Goal: Task Accomplishment & Management: Complete application form

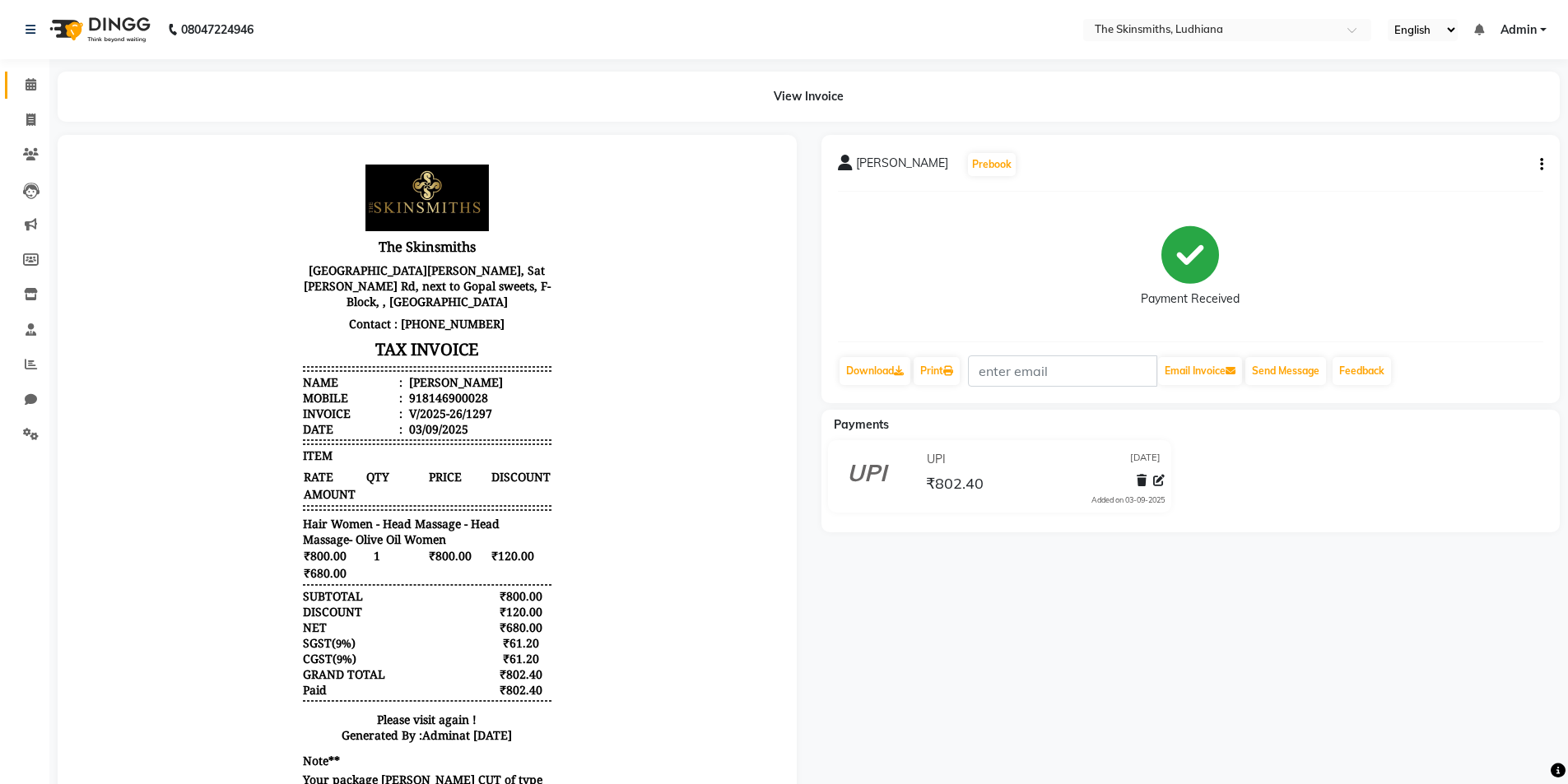
click at [16, 94] on span at bounding box center [30, 85] width 28 height 19
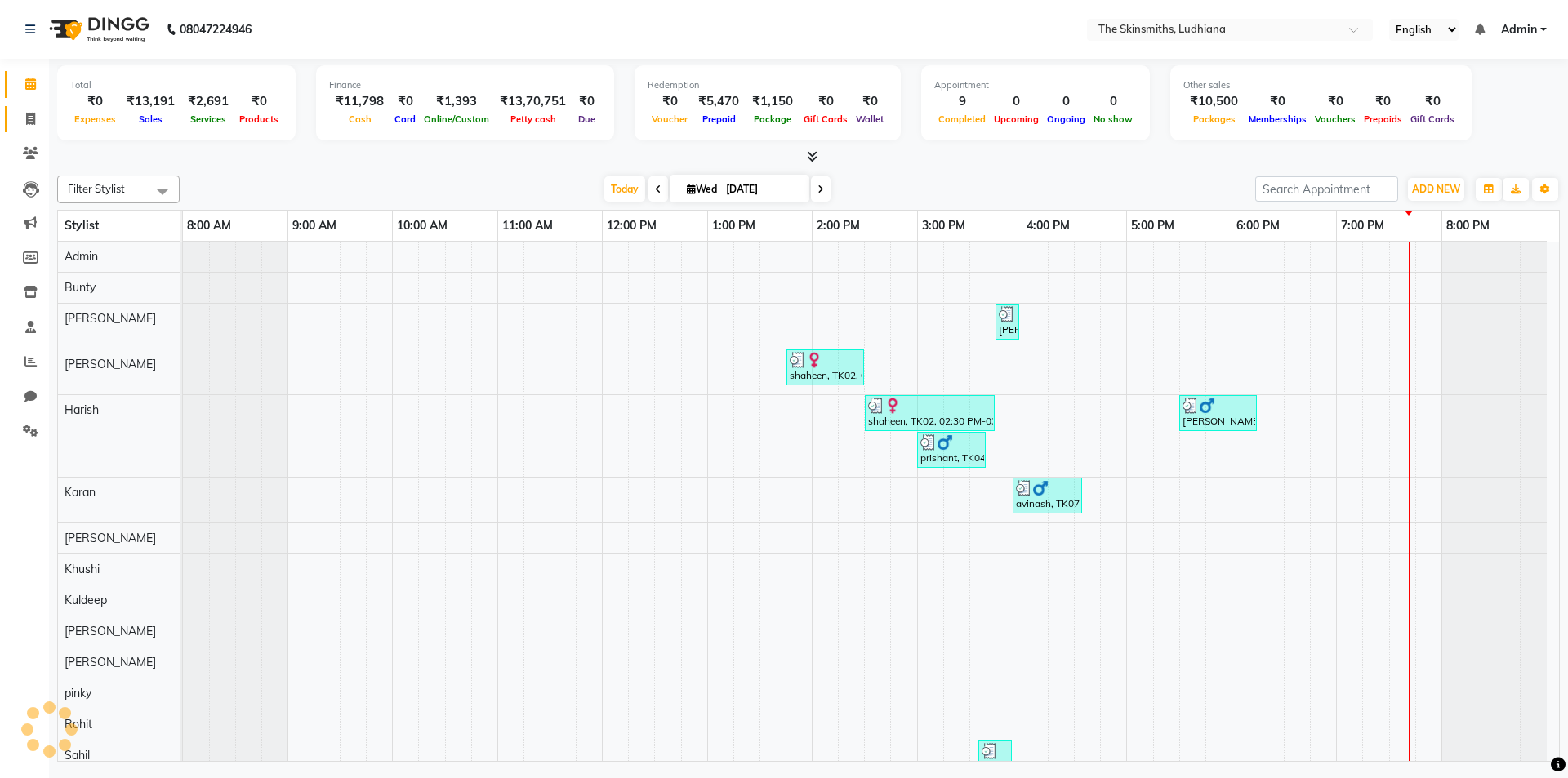
click at [27, 120] on icon at bounding box center [31, 119] width 9 height 12
select select "service"
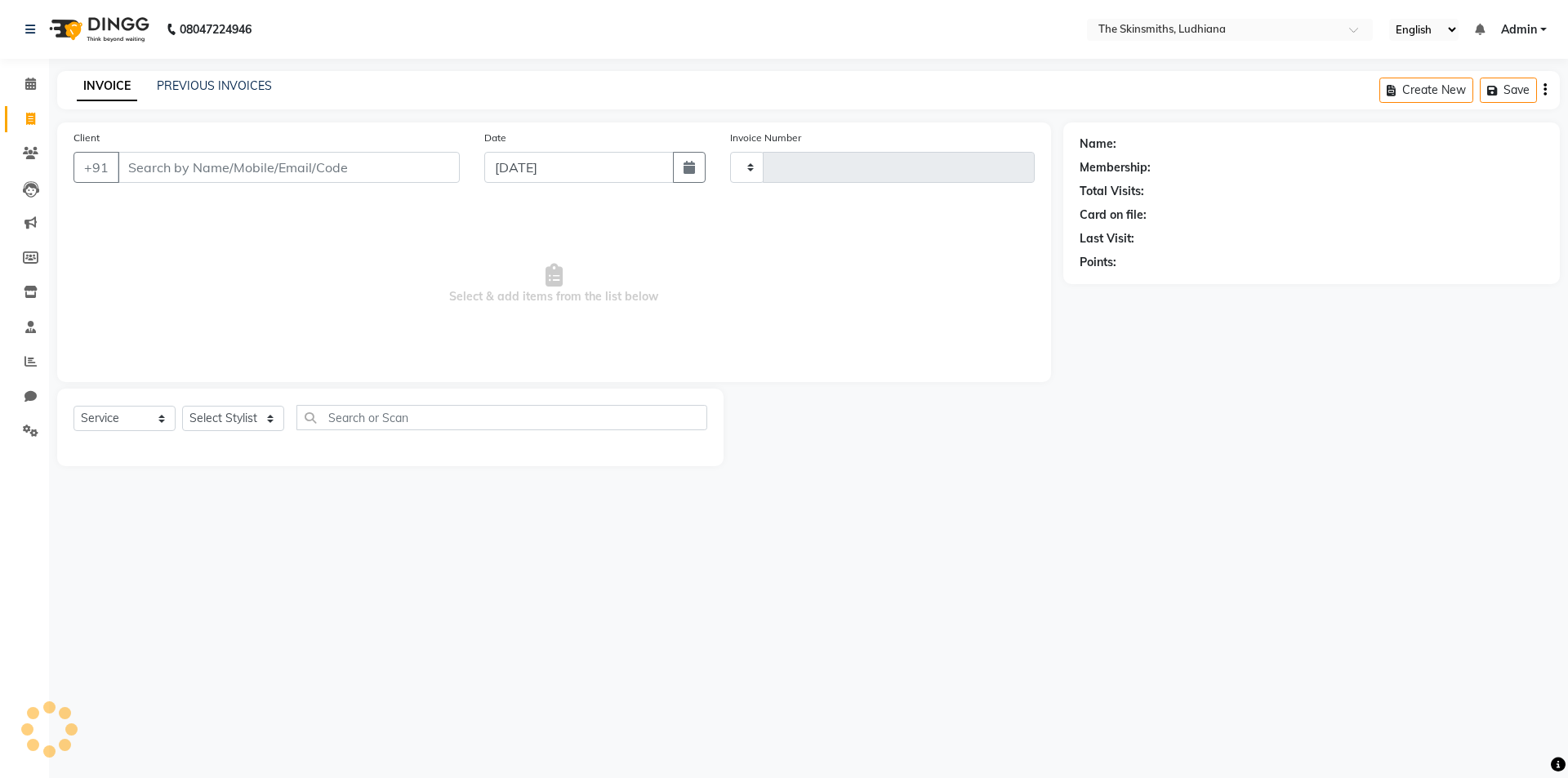
type input "1298"
select select "8115"
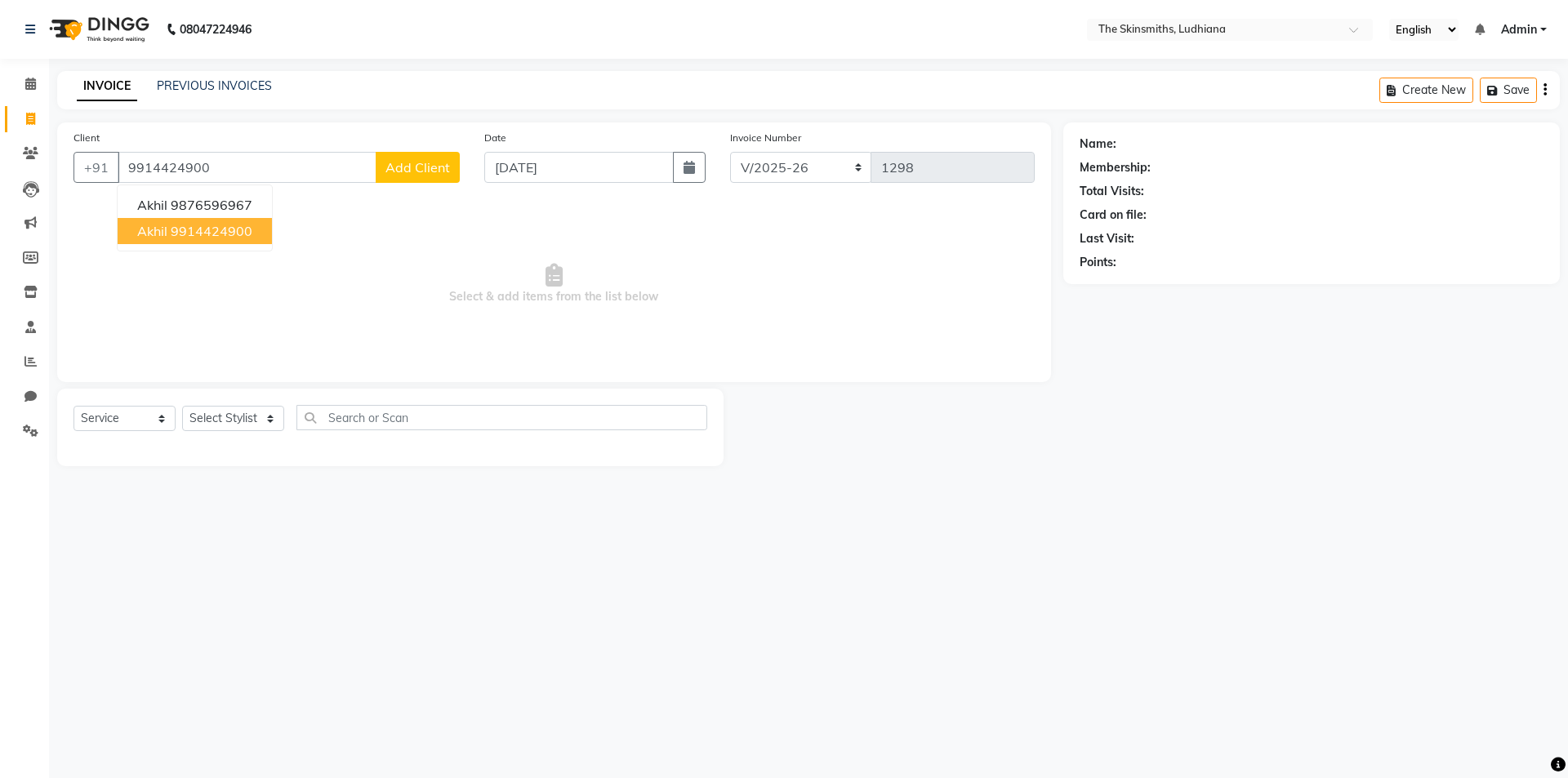
type input "9914424900"
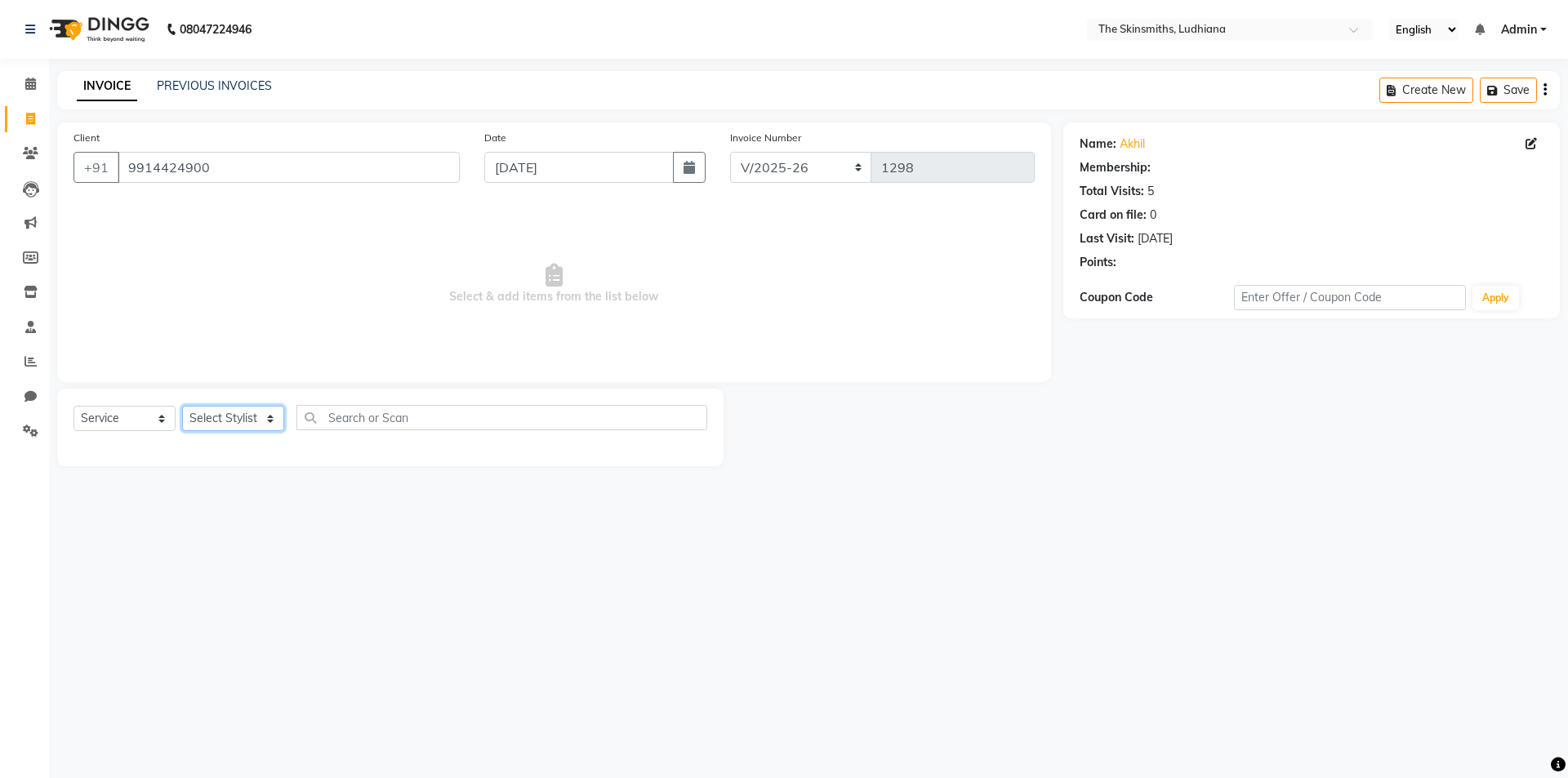
click at [207, 422] on select "Select Stylist Admin [PERSON_NAME] [PERSON_NAME] [PERSON_NAME] [PERSON_NAME] [P…" at bounding box center [233, 418] width 102 height 25
select select "76552"
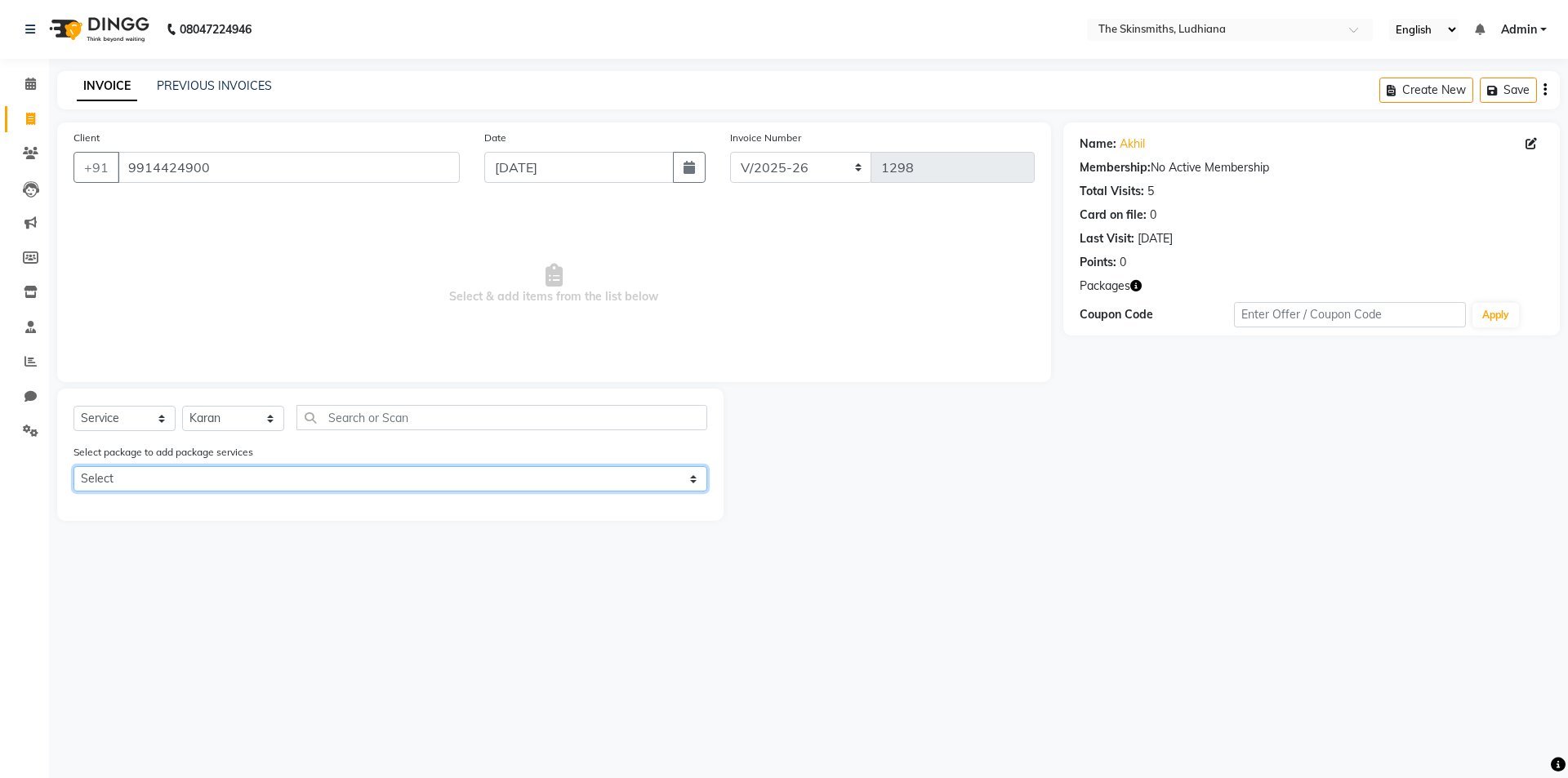
click at [441, 469] on select "Select hair cut + [PERSON_NAME] cut customized package" at bounding box center [390, 478] width 634 height 25
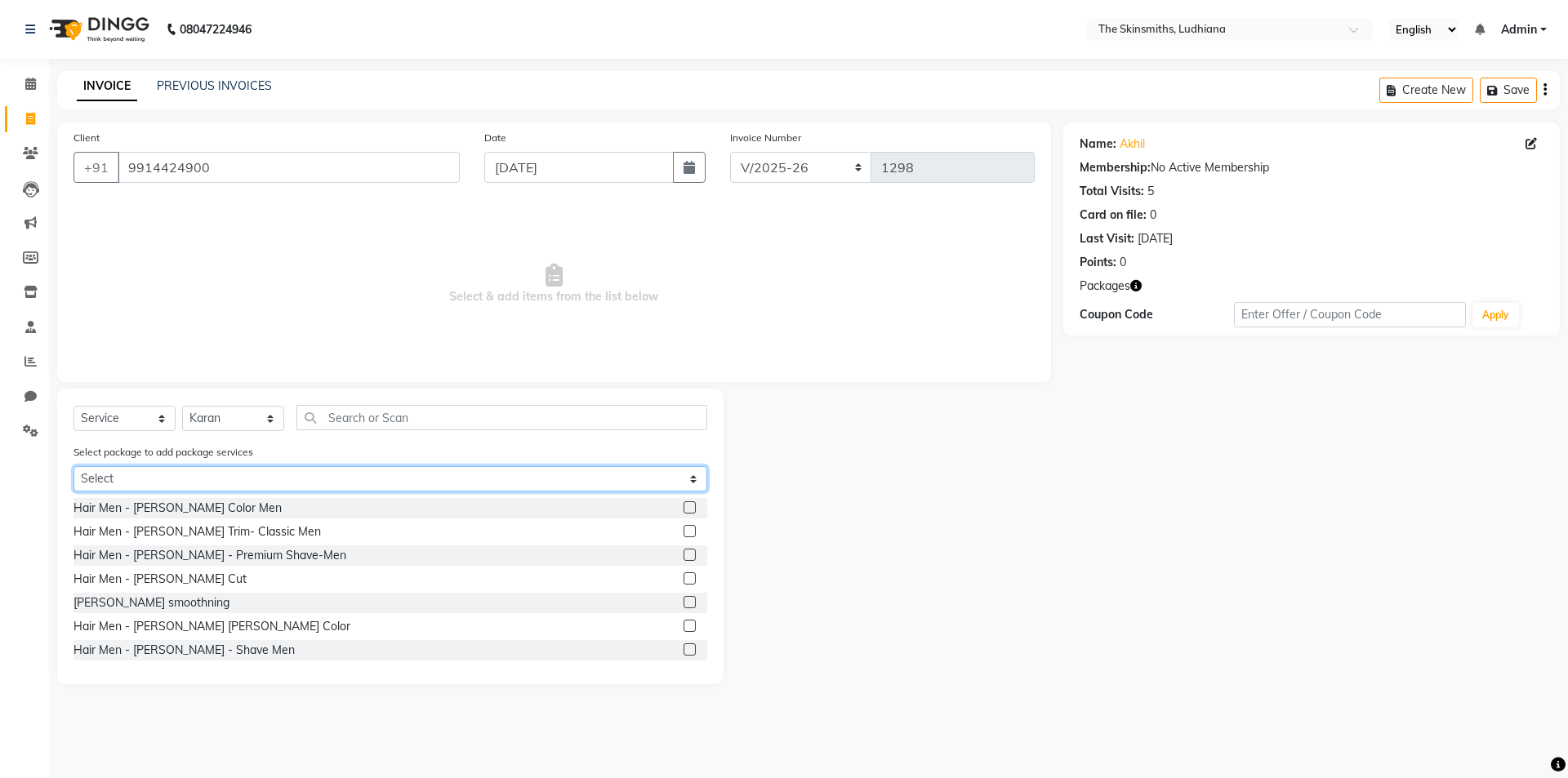
select select "1: Object"
click at [74, 466] on select "Select hair cut + [PERSON_NAME] cut customized package" at bounding box center [390, 478] width 634 height 25
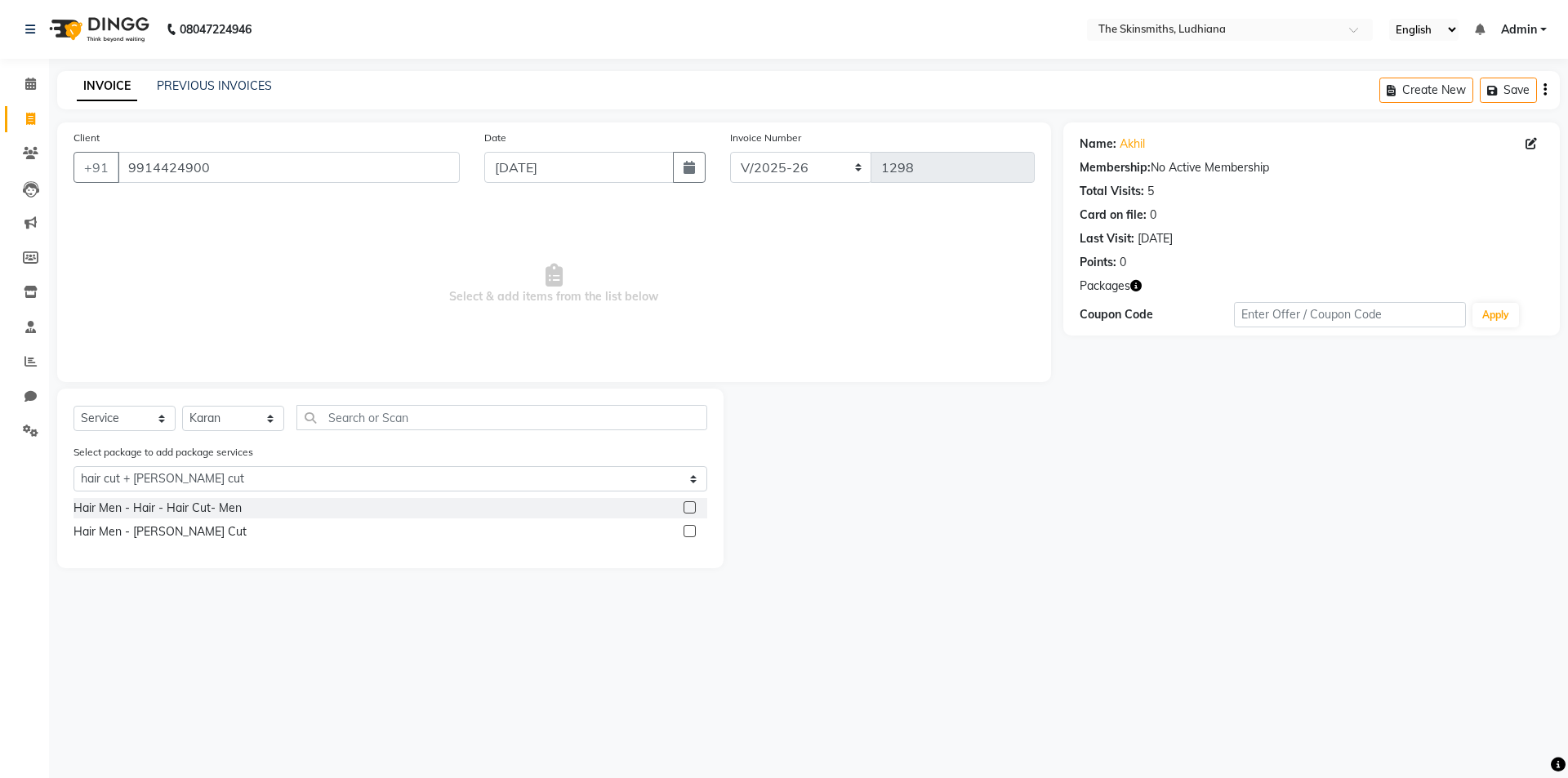
click at [691, 531] on label at bounding box center [689, 530] width 12 height 12
click at [691, 531] on input "checkbox" at bounding box center [688, 531] width 10 height 10
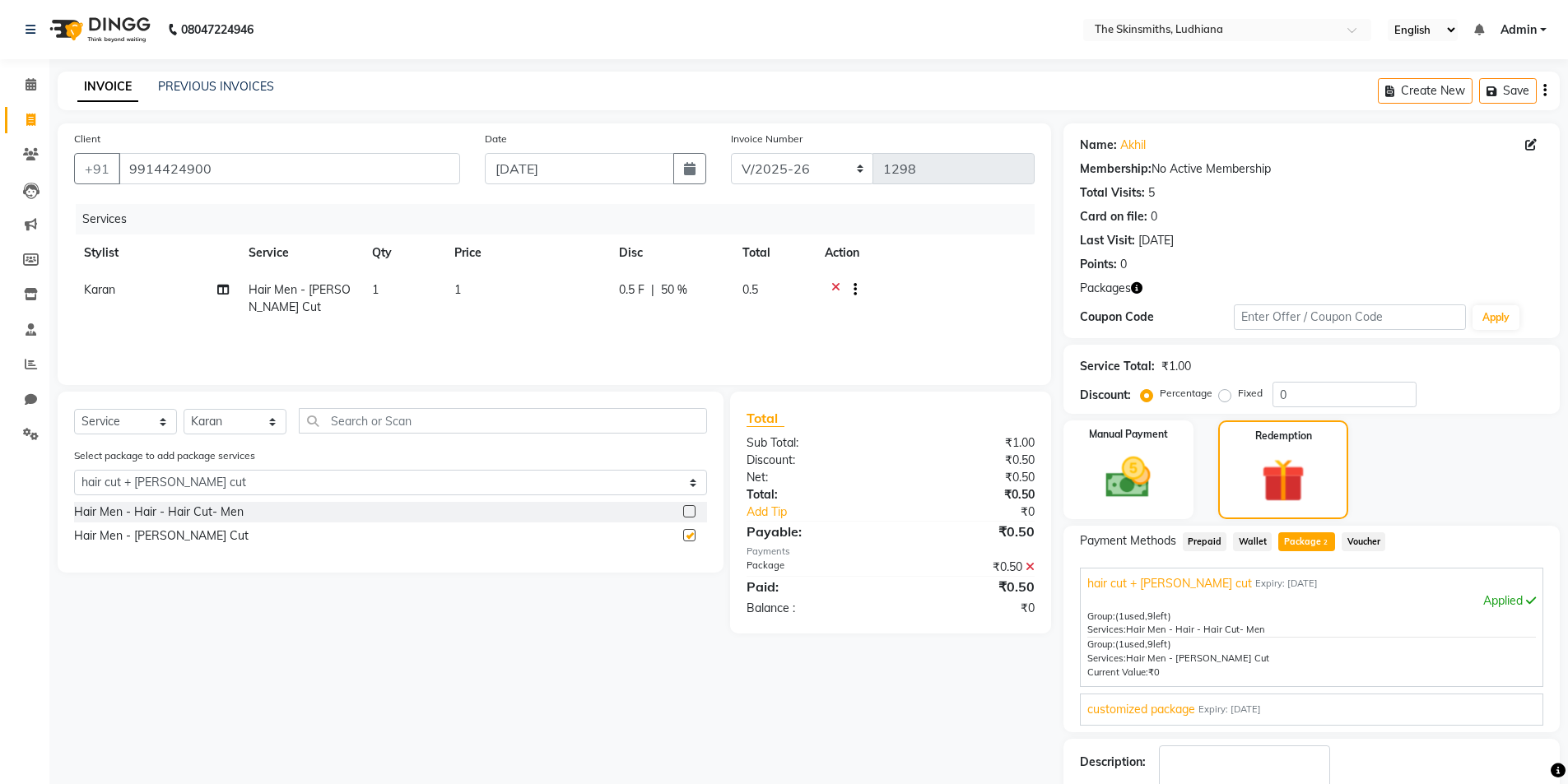
checkbox input "false"
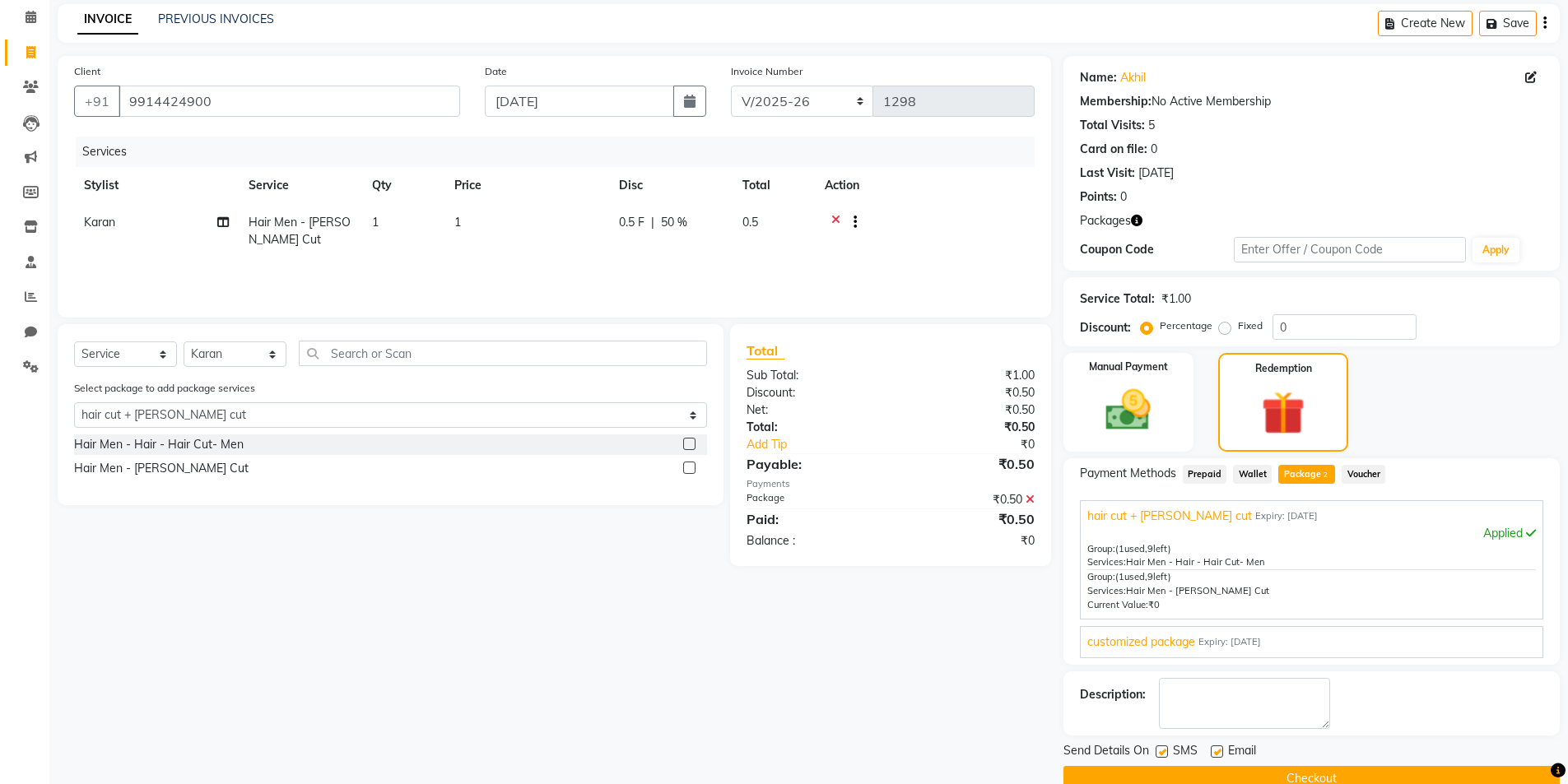
scroll to position [100, 0]
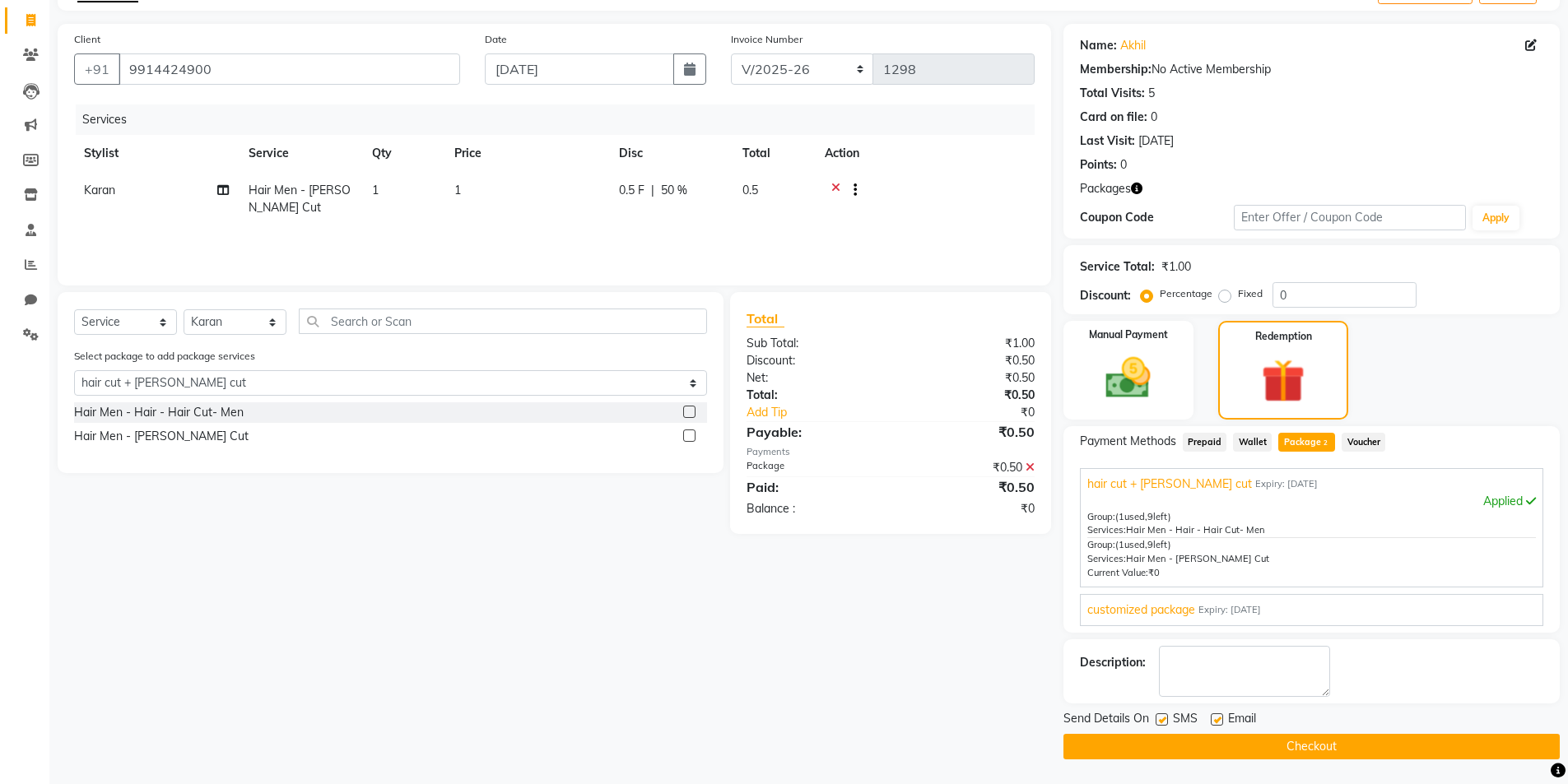
click at [1414, 743] on button "Checkout" at bounding box center [1312, 746] width 497 height 26
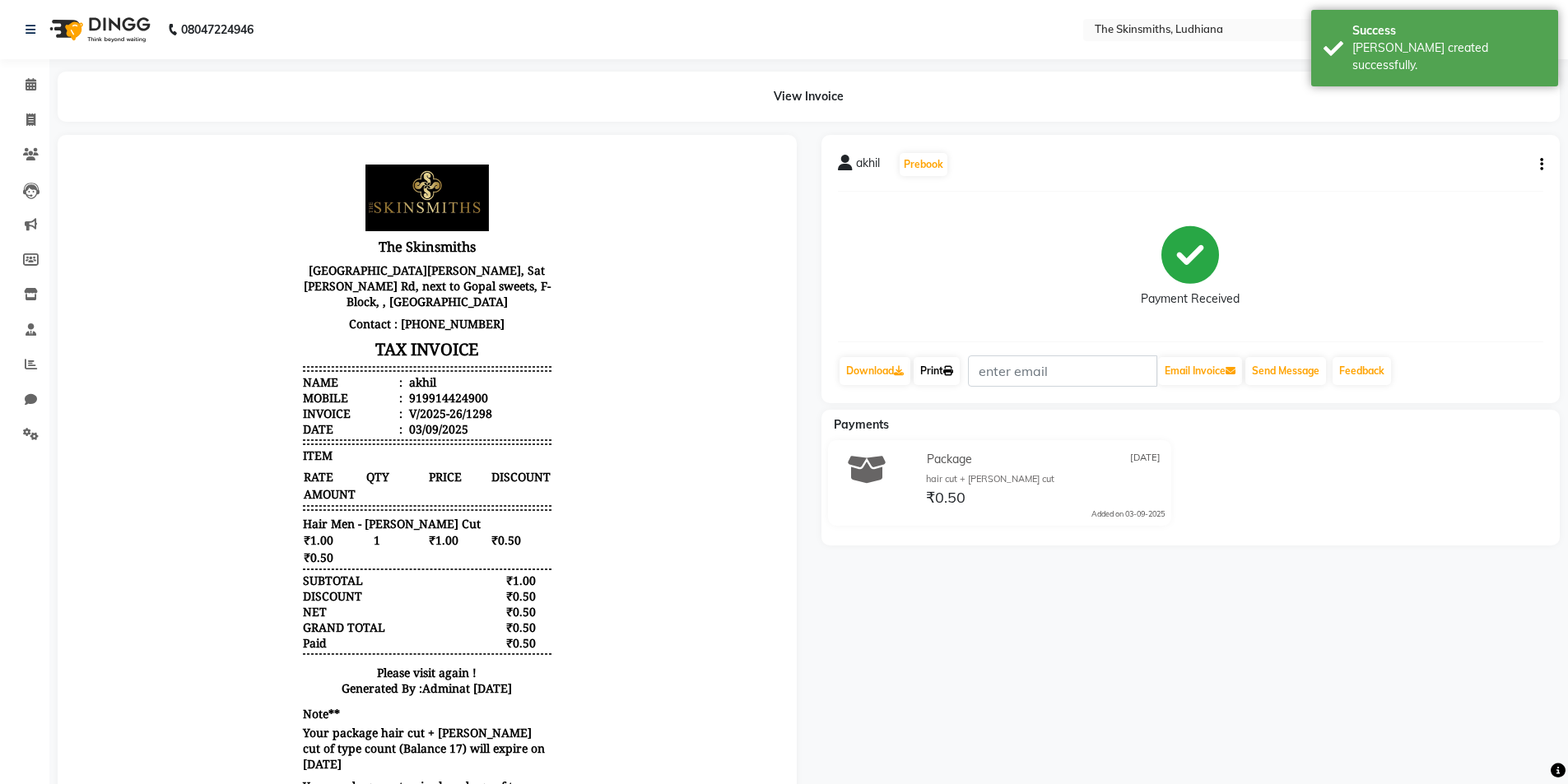
click at [945, 373] on link "Print" at bounding box center [936, 370] width 47 height 28
click at [45, 117] on span at bounding box center [30, 121] width 28 height 19
select select "service"
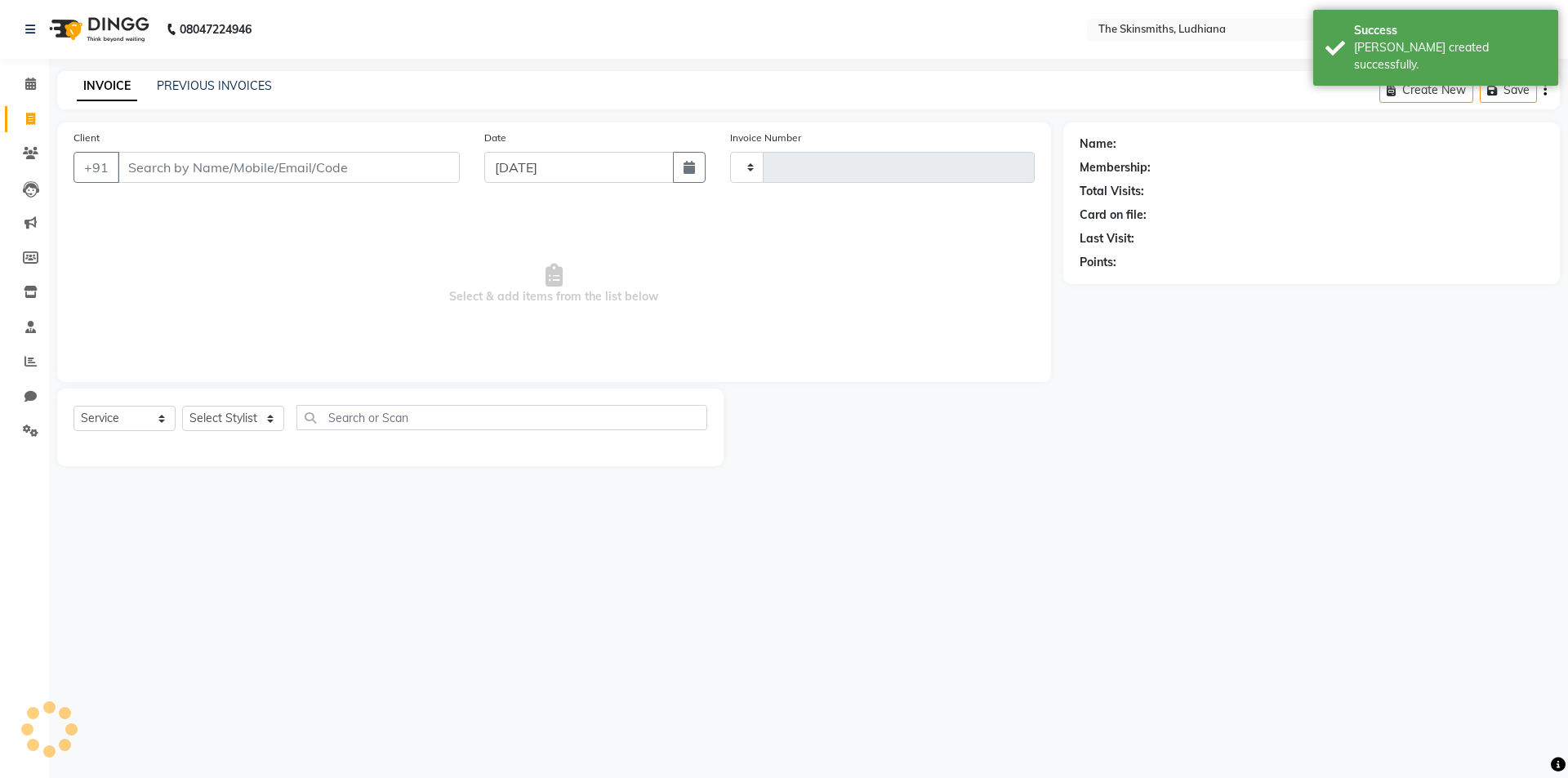
type input "1299"
select select "8115"
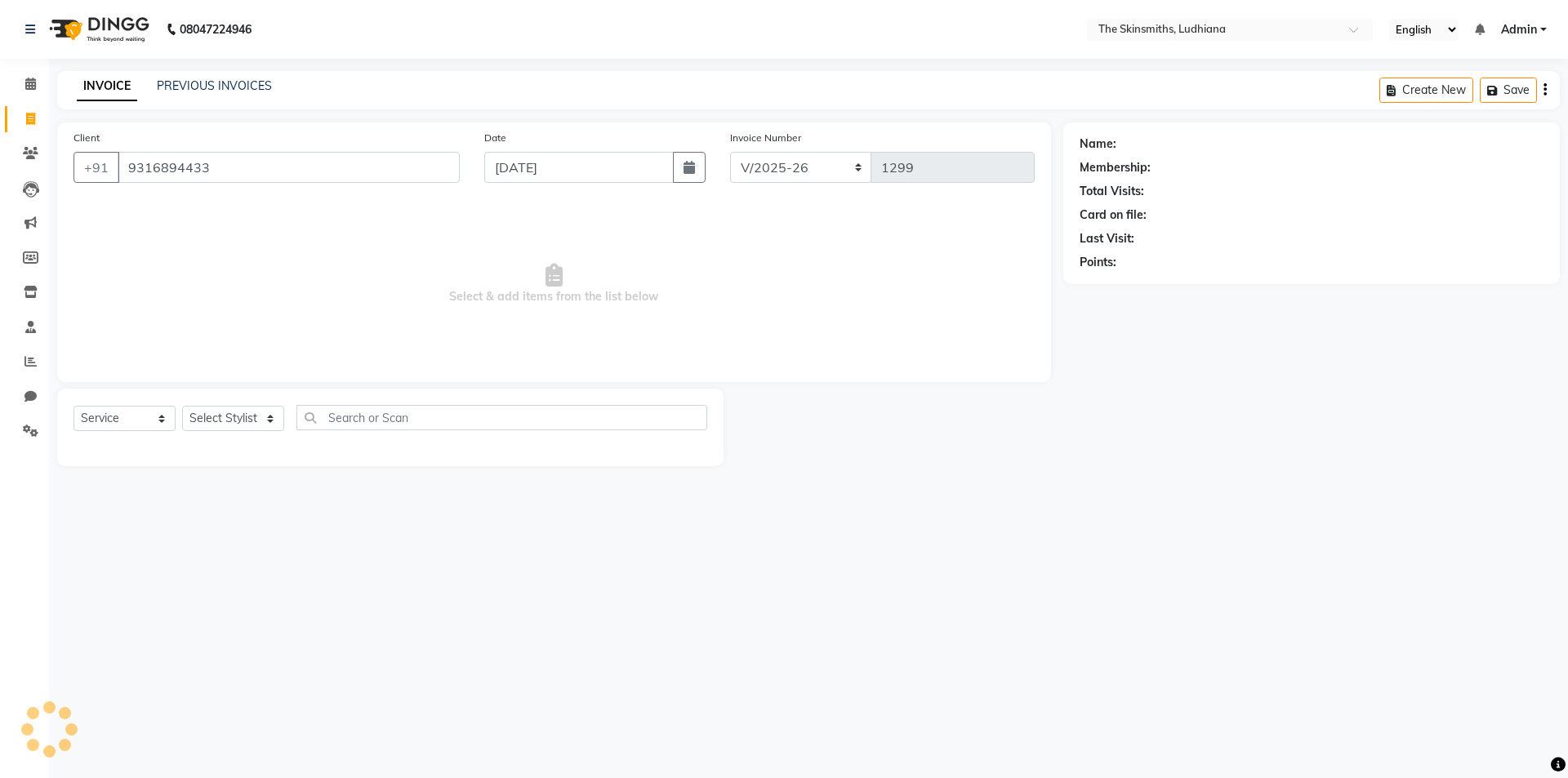
type input "9316894433"
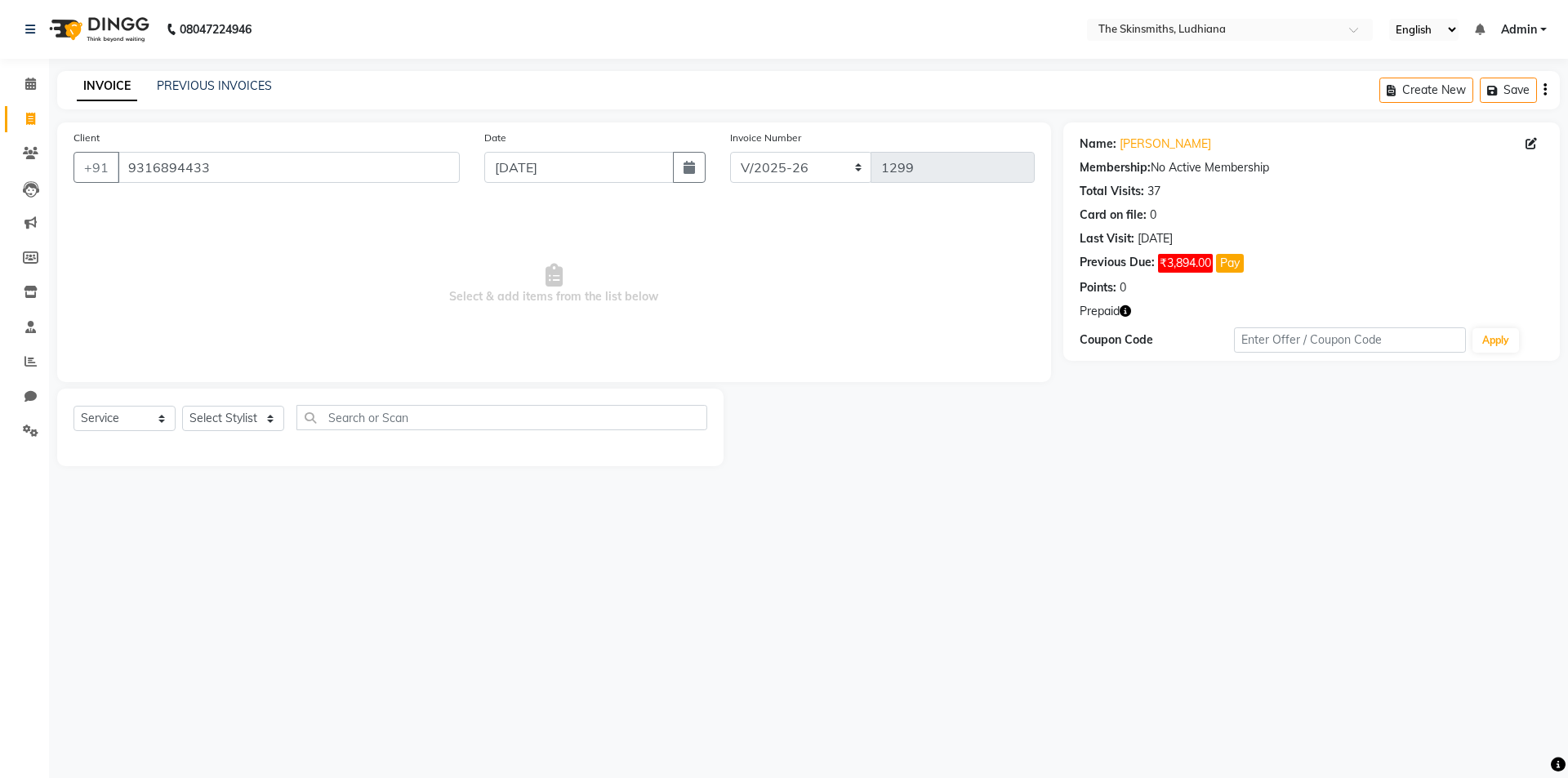
click at [1120, 310] on icon "button" at bounding box center [1125, 311] width 11 height 11
click at [32, 361] on icon at bounding box center [30, 361] width 12 height 12
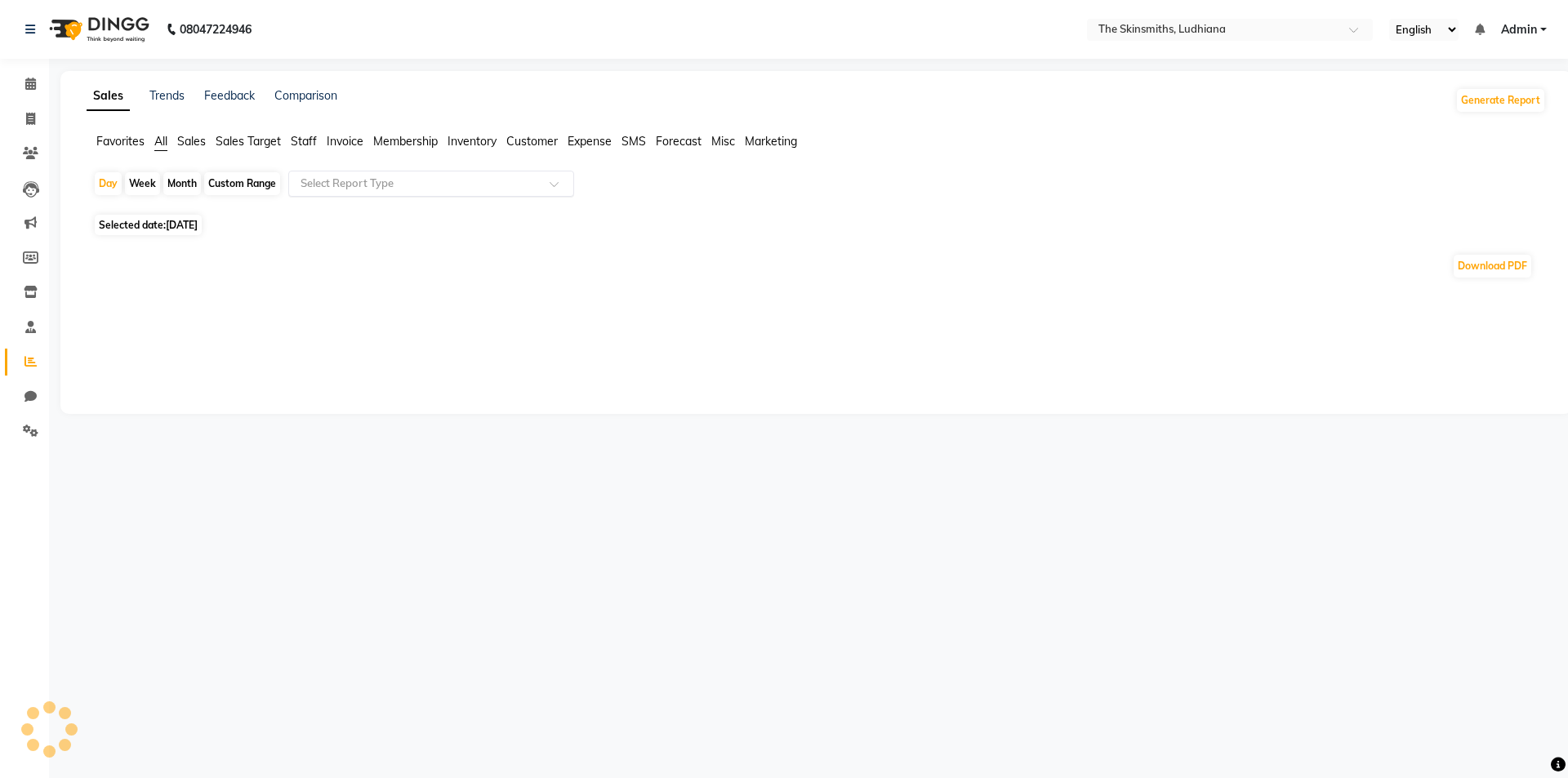
click at [405, 186] on input "text" at bounding box center [415, 183] width 236 height 16
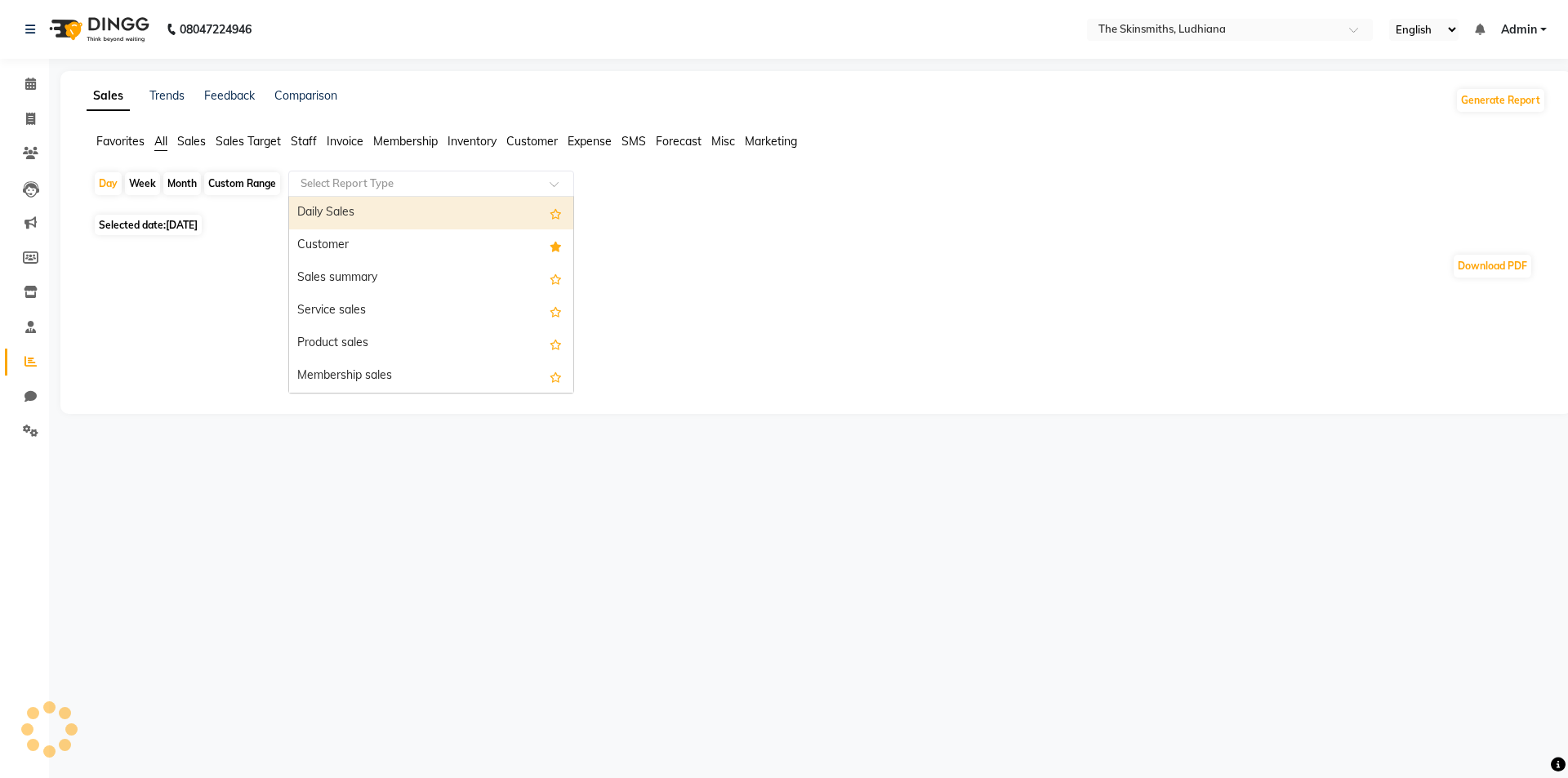
click at [377, 245] on div "Customer" at bounding box center [432, 246] width 285 height 33
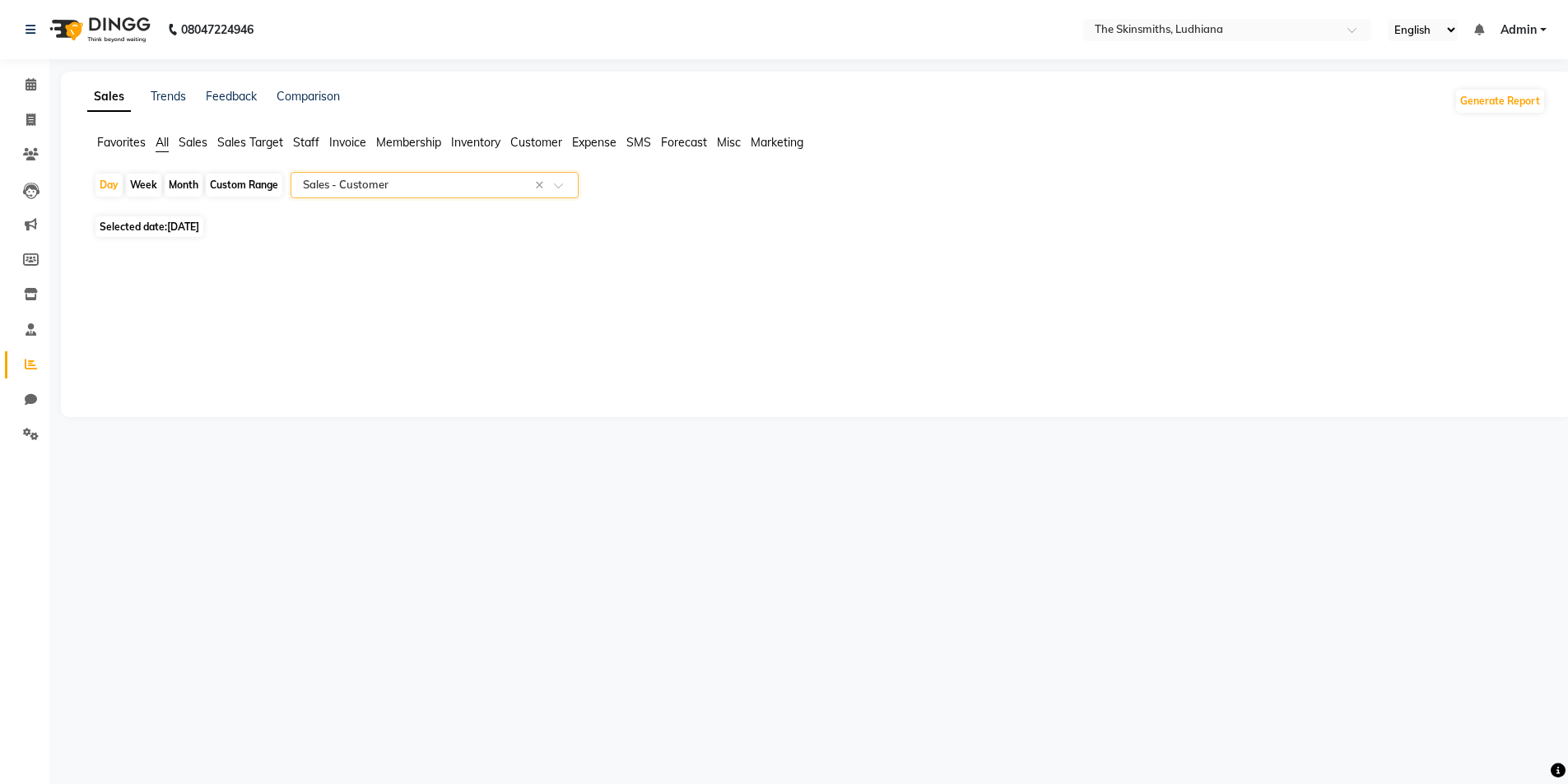
select select "full_report"
select select "csv"
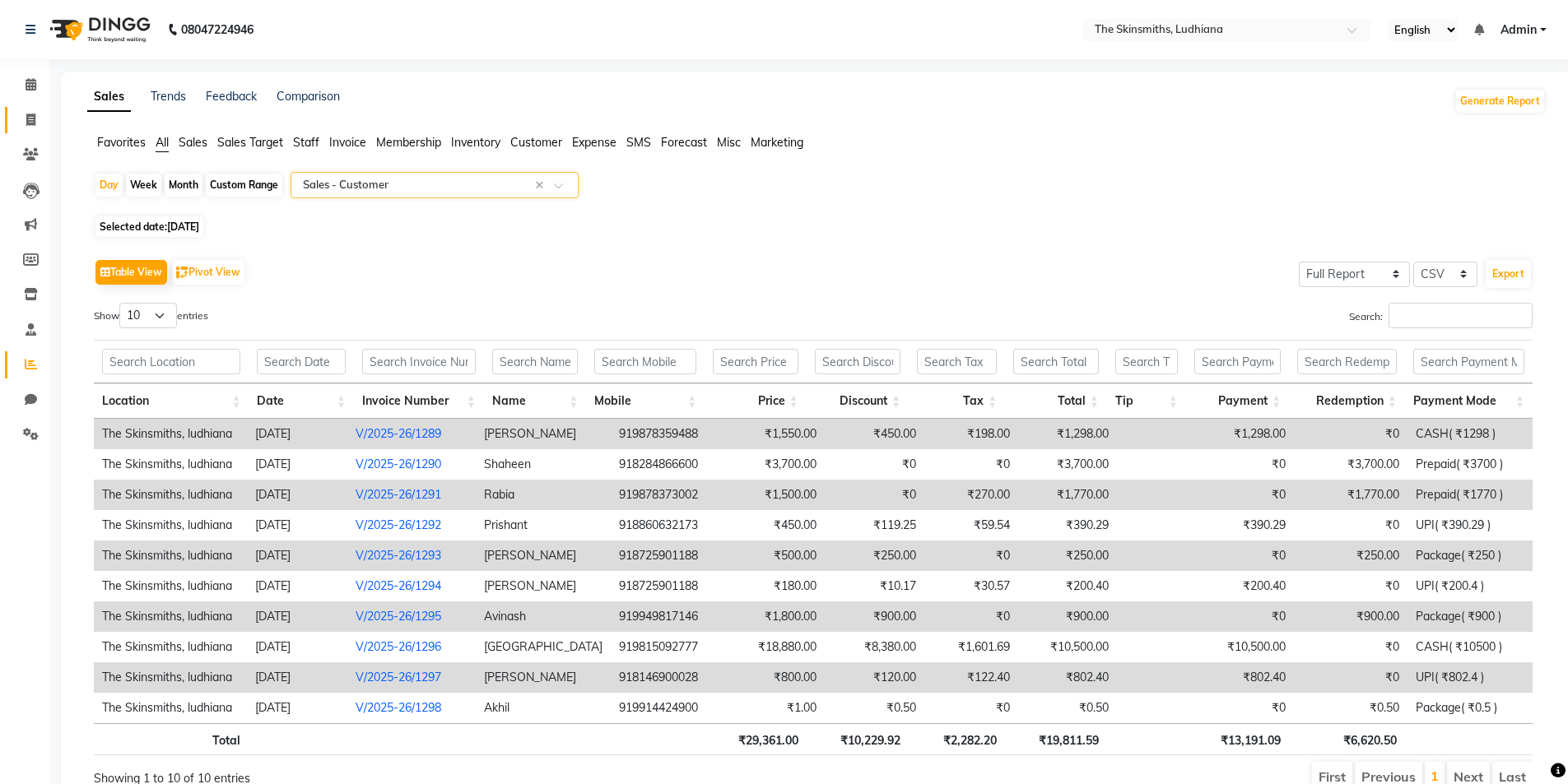
click at [21, 121] on span at bounding box center [30, 121] width 28 height 19
select select "service"
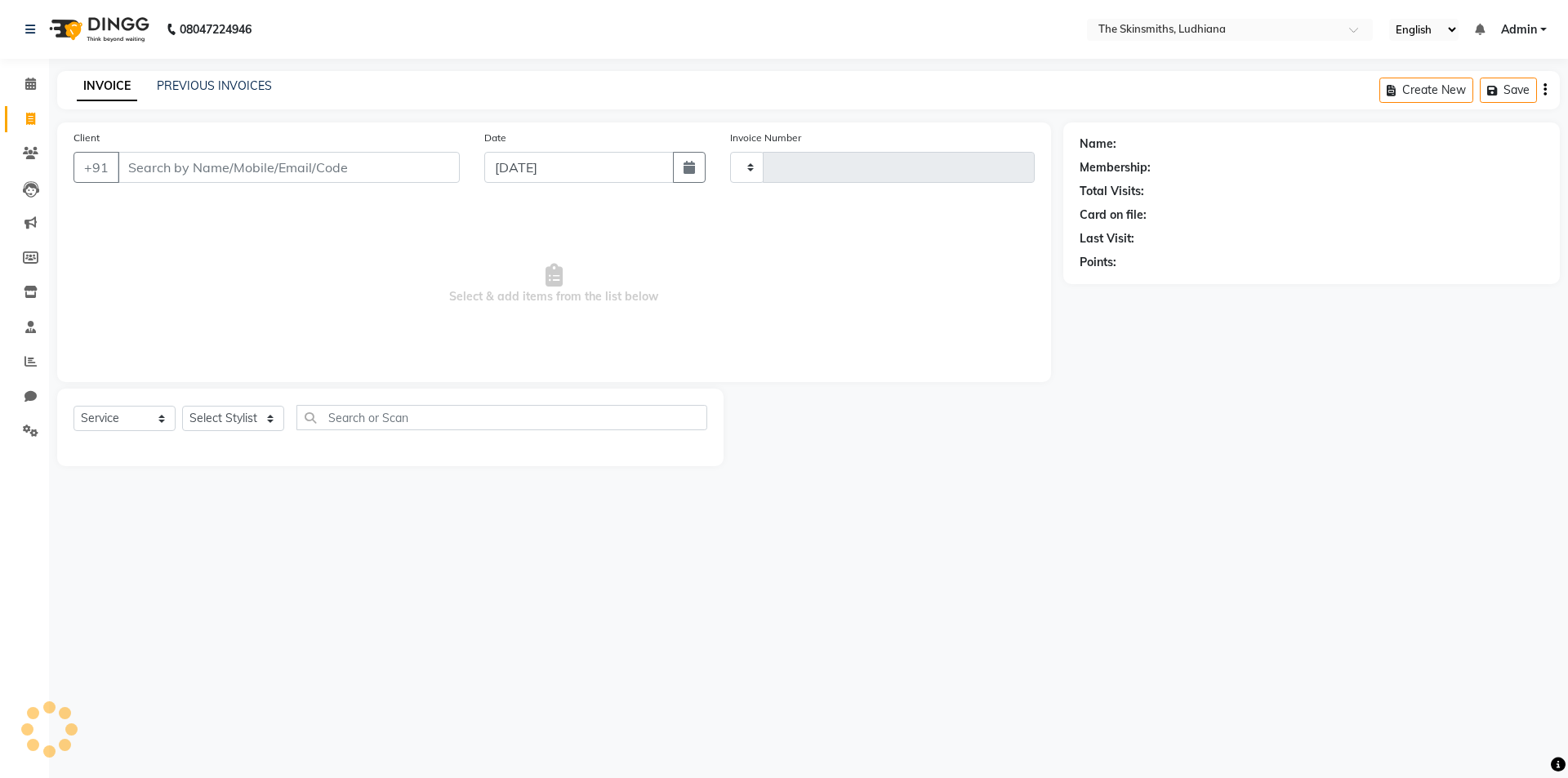
type input "1299"
type input "a"
select select "8115"
type input "9780640000"
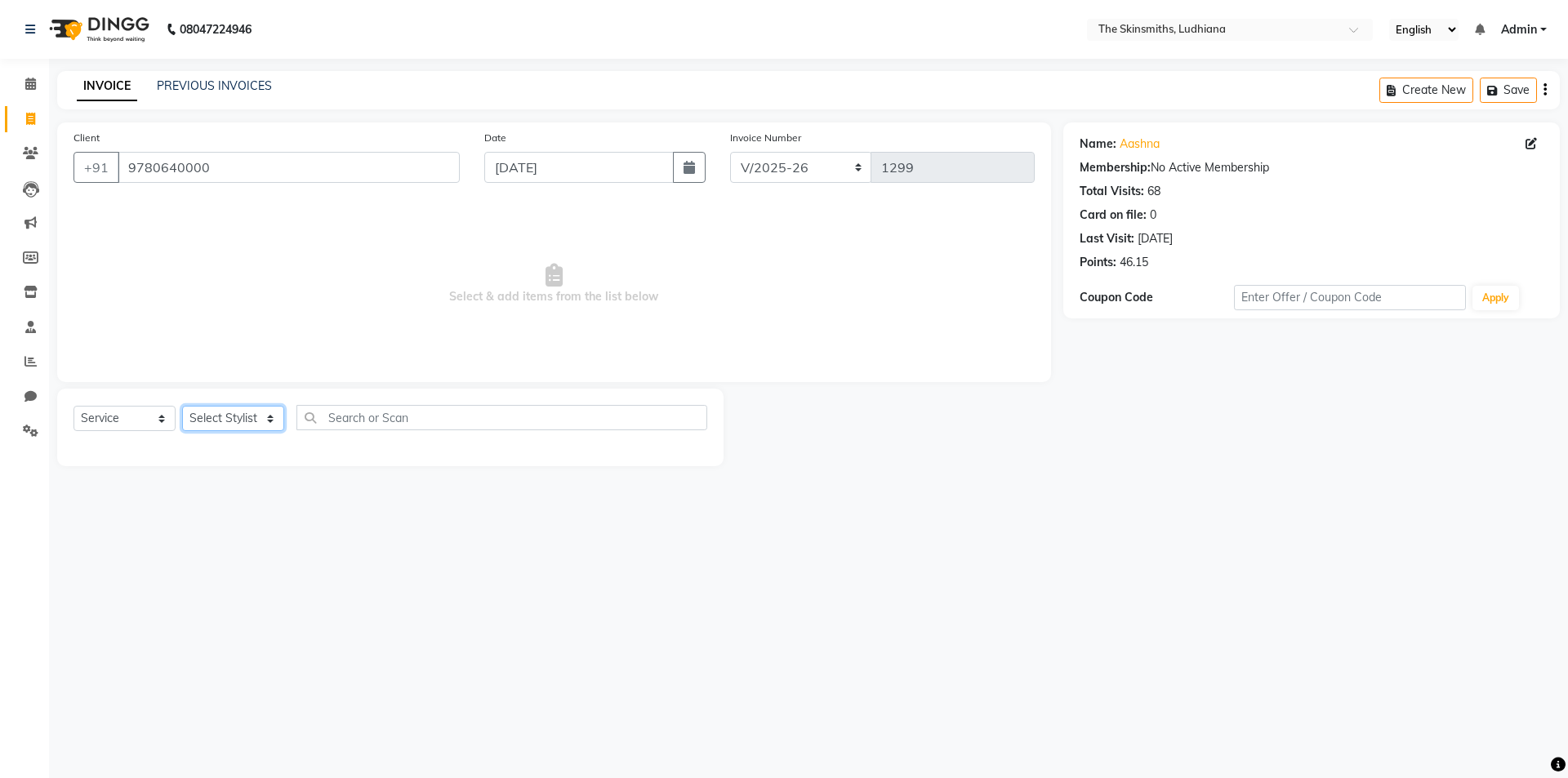
click at [218, 413] on select "Select Stylist Admin [PERSON_NAME] [PERSON_NAME] [PERSON_NAME] [PERSON_NAME] [P…" at bounding box center [233, 418] width 102 height 25
select select "76551"
click at [182, 406] on select "Select Stylist Admin [PERSON_NAME] [PERSON_NAME] [PERSON_NAME] [PERSON_NAME] [P…" at bounding box center [233, 418] width 102 height 25
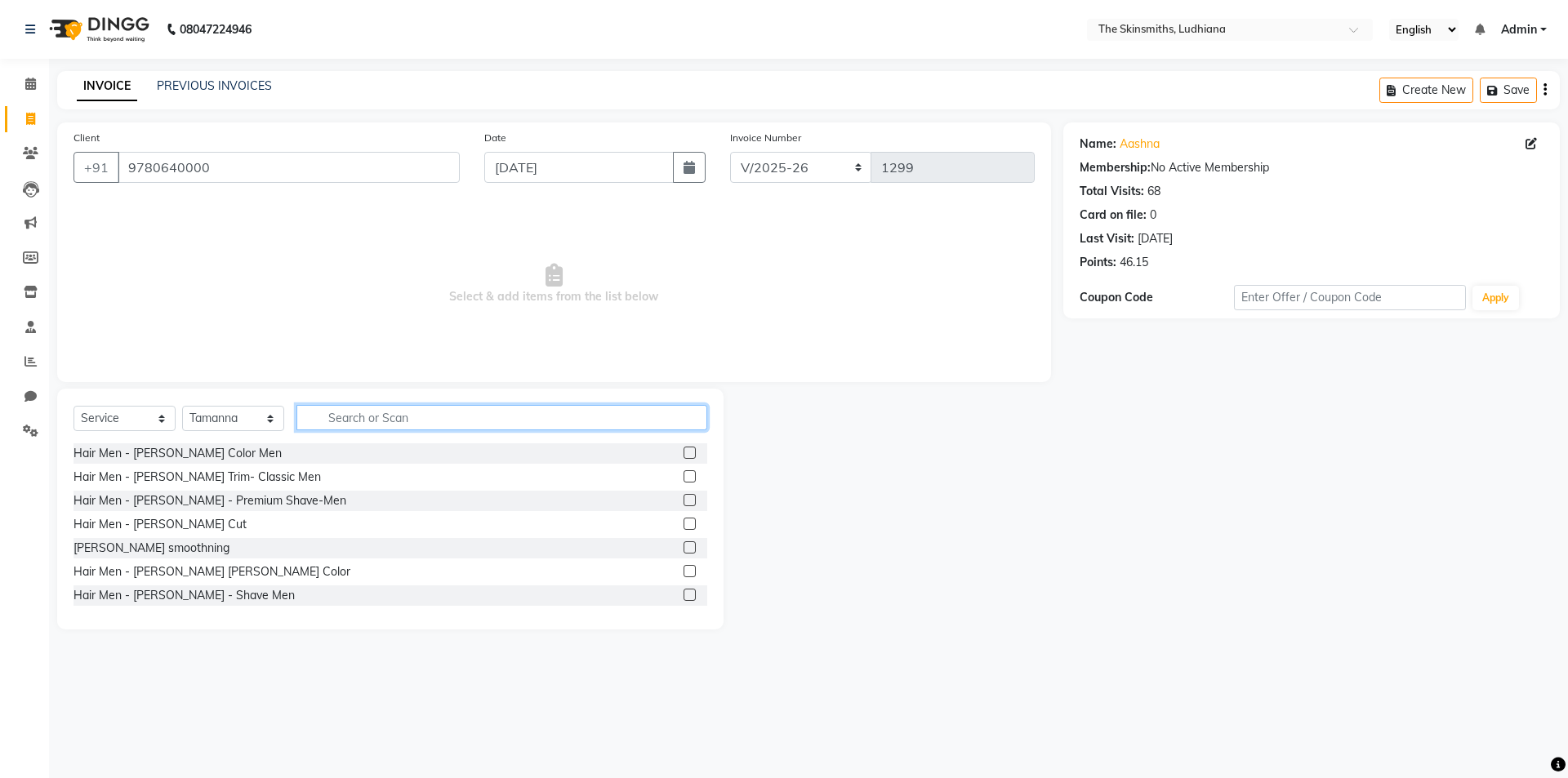
click at [529, 414] on input "text" at bounding box center [502, 417] width 411 height 25
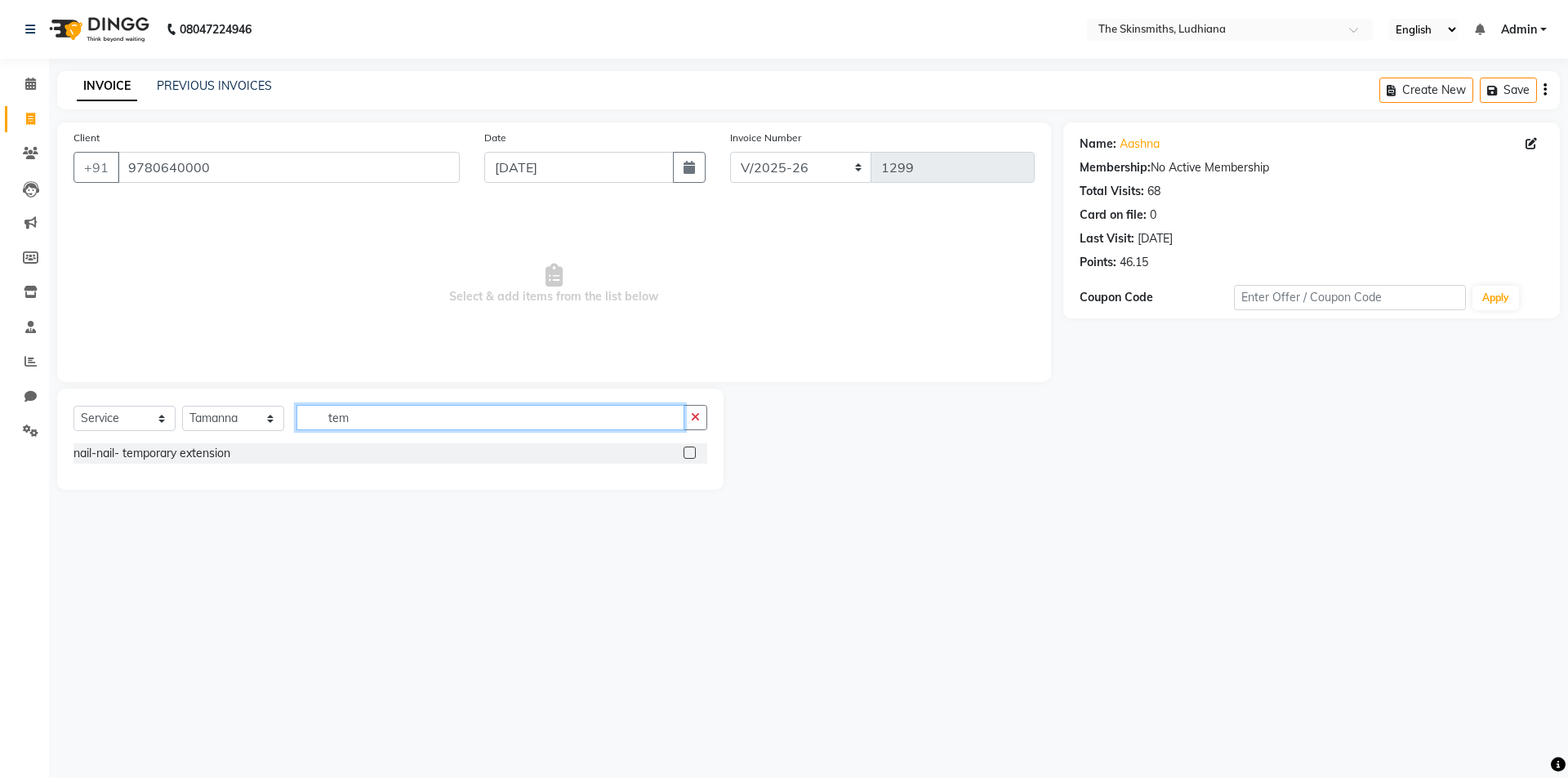
type input "tem"
click at [691, 458] on label at bounding box center [689, 452] width 12 height 12
click at [691, 458] on input "checkbox" at bounding box center [688, 453] width 10 height 10
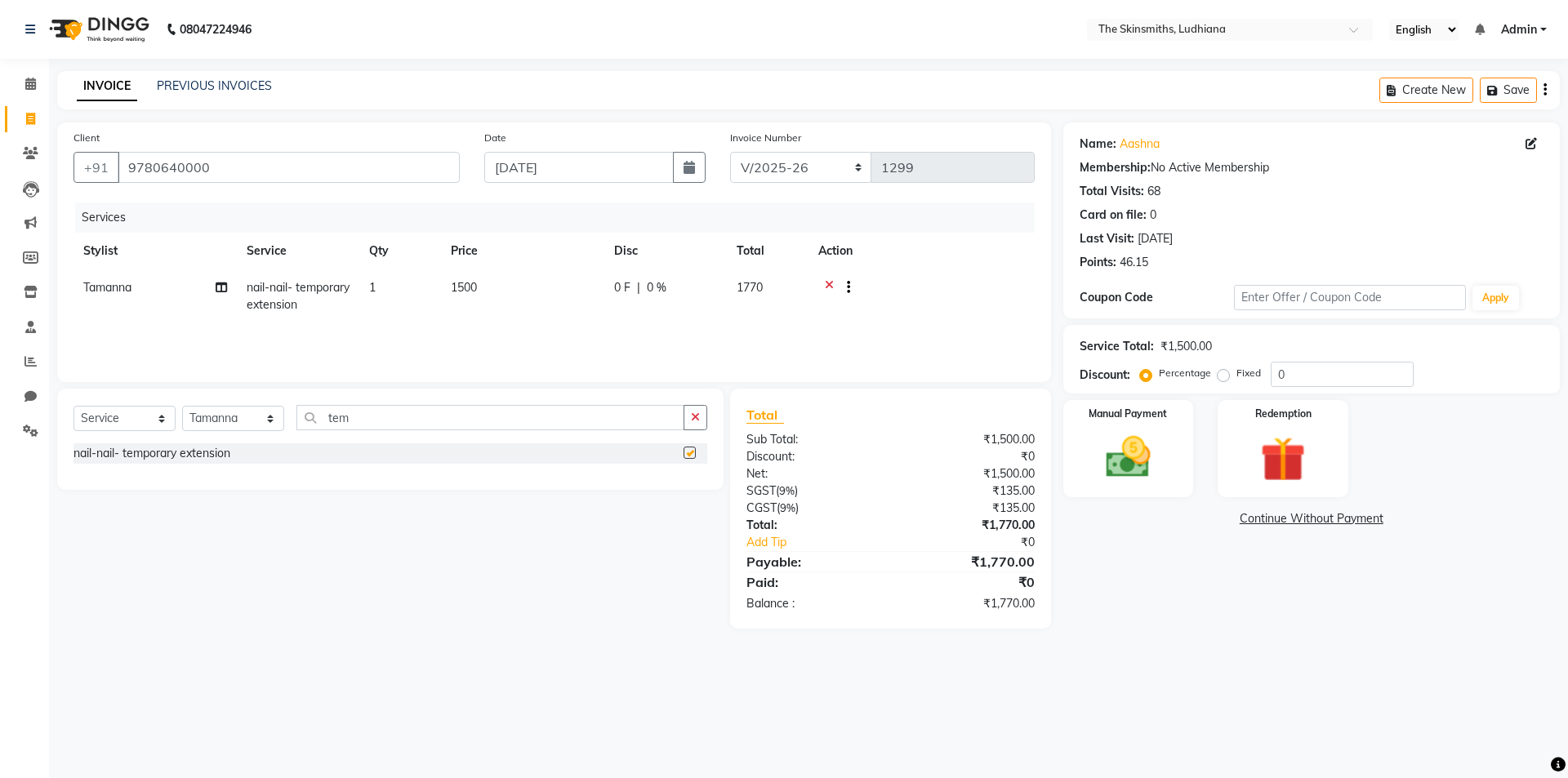
checkbox input "false"
click at [1291, 373] on input "0" at bounding box center [1343, 374] width 143 height 25
type input "15.25"
click at [1119, 462] on img at bounding box center [1128, 457] width 76 height 54
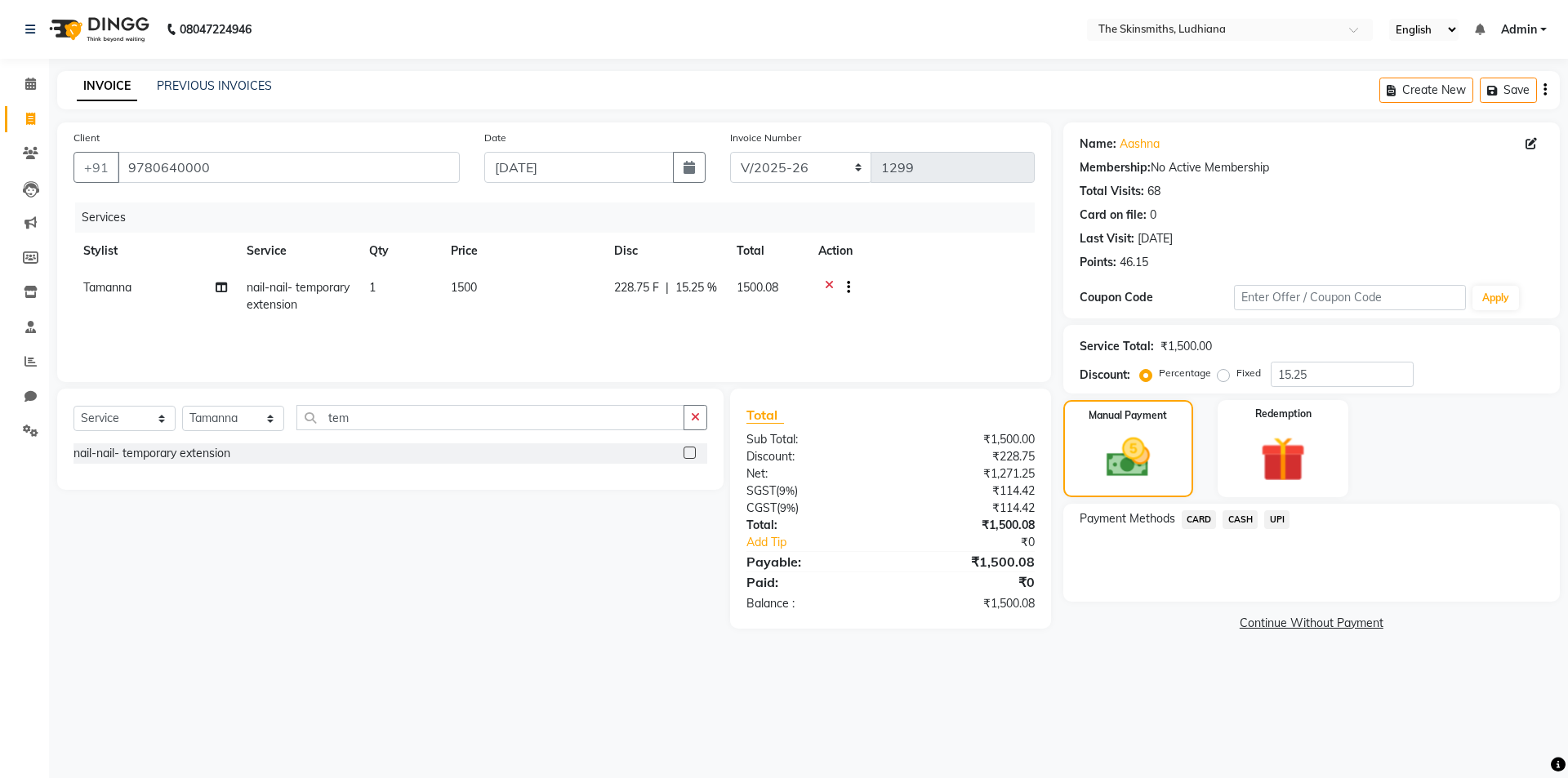
click at [1239, 518] on span "CASH" at bounding box center [1239, 520] width 35 height 19
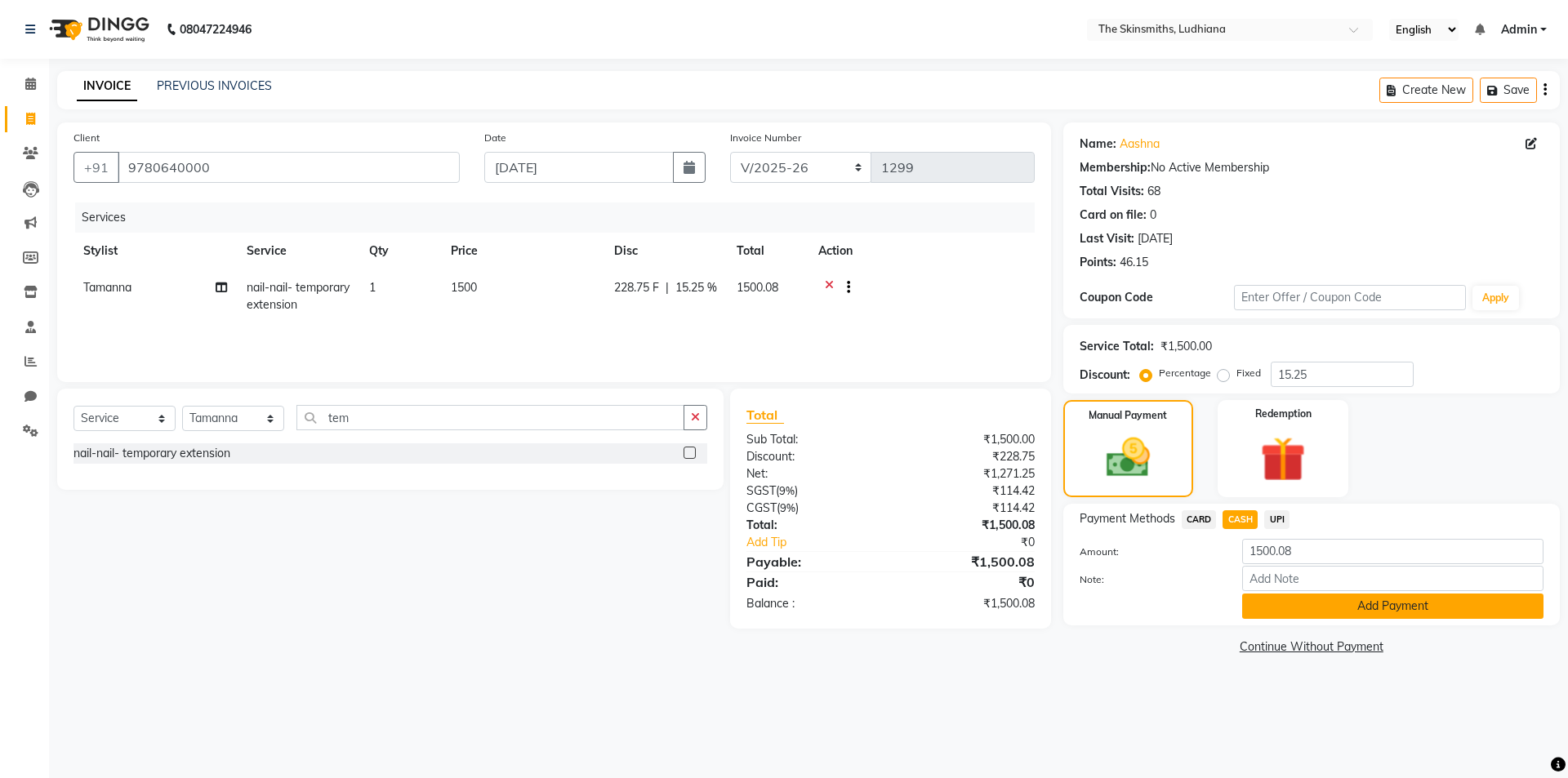
click at [1326, 613] on button "Add Payment" at bounding box center [1393, 606] width 302 height 25
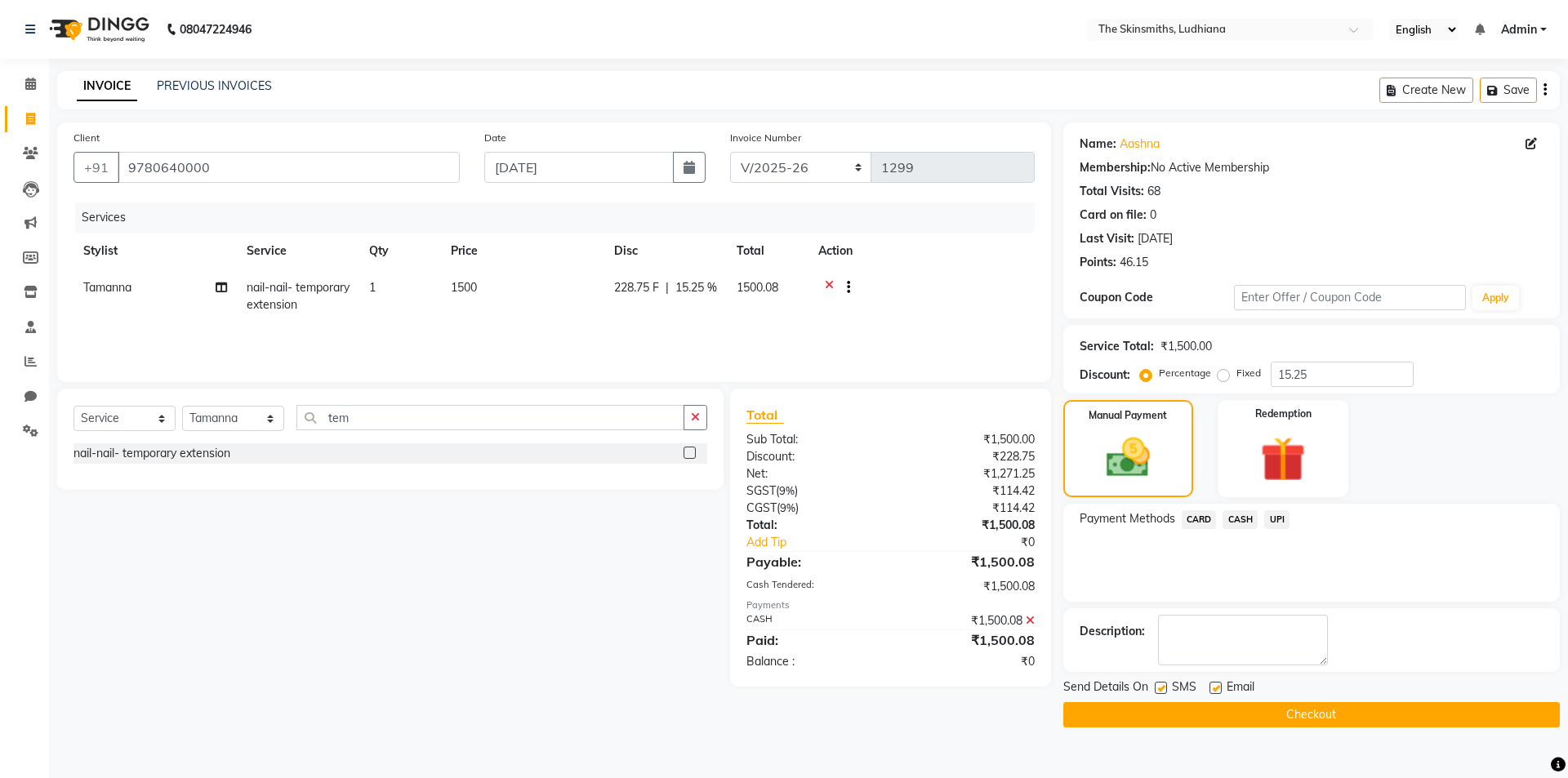
click at [1302, 742] on main "INVOICE PREVIOUS INVOICES Create New Save Client [PHONE_NUMBER] Date [DATE] Inv…" at bounding box center [808, 411] width 1519 height 681
click at [1388, 718] on button "Checkout" at bounding box center [1311, 714] width 497 height 25
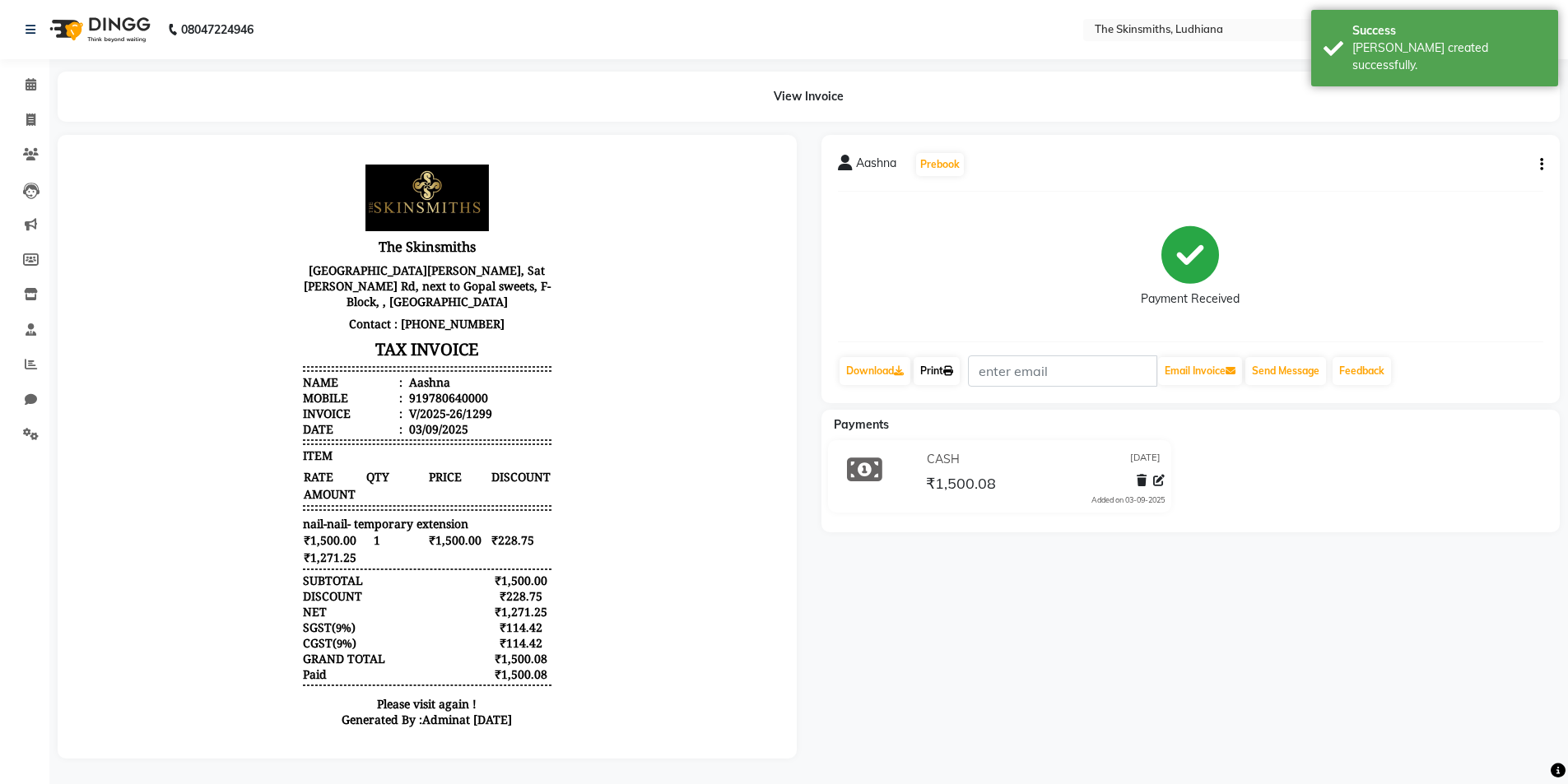
click at [941, 366] on link "Print" at bounding box center [936, 370] width 47 height 28
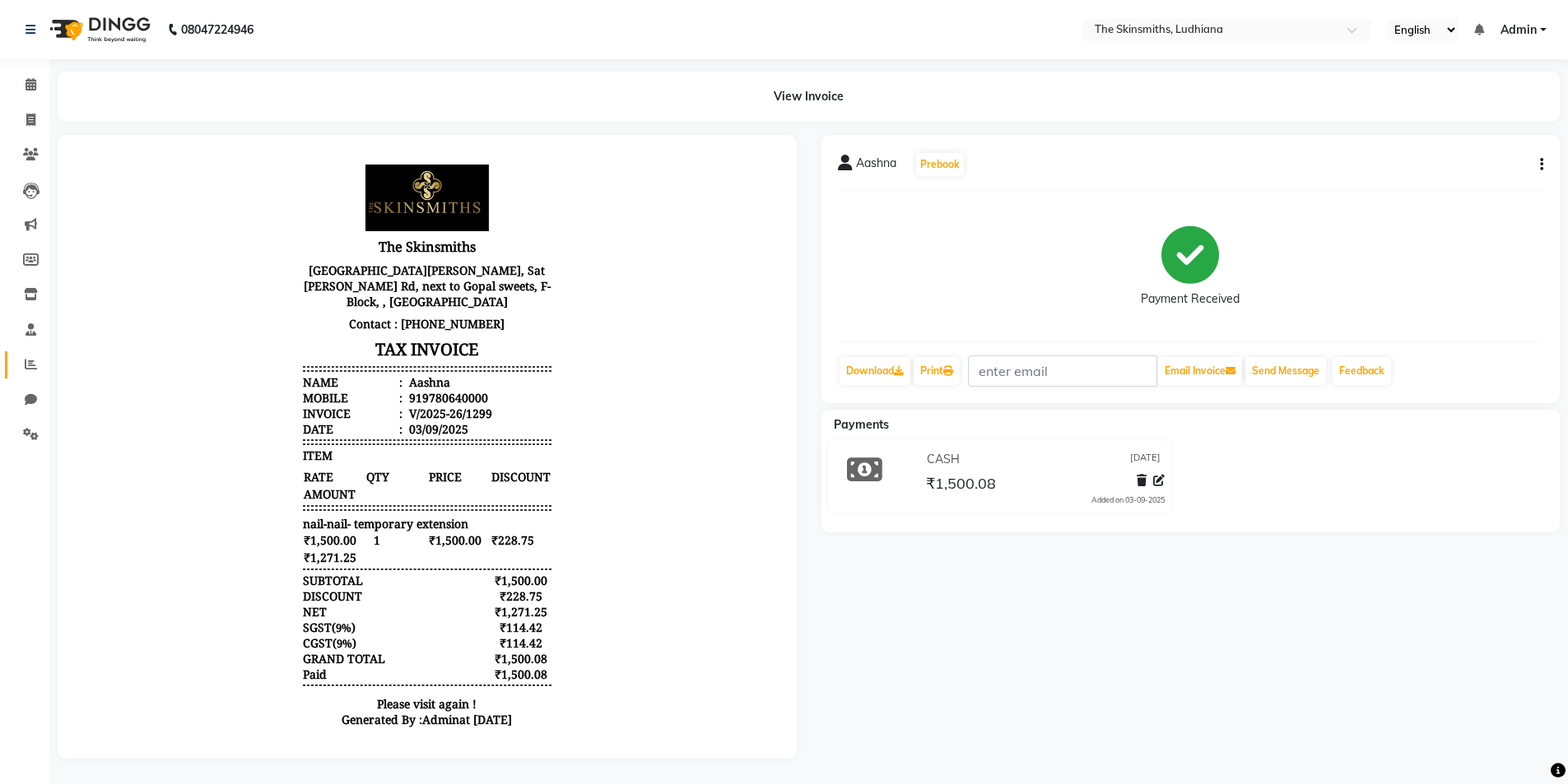
click at [26, 364] on icon at bounding box center [30, 364] width 12 height 12
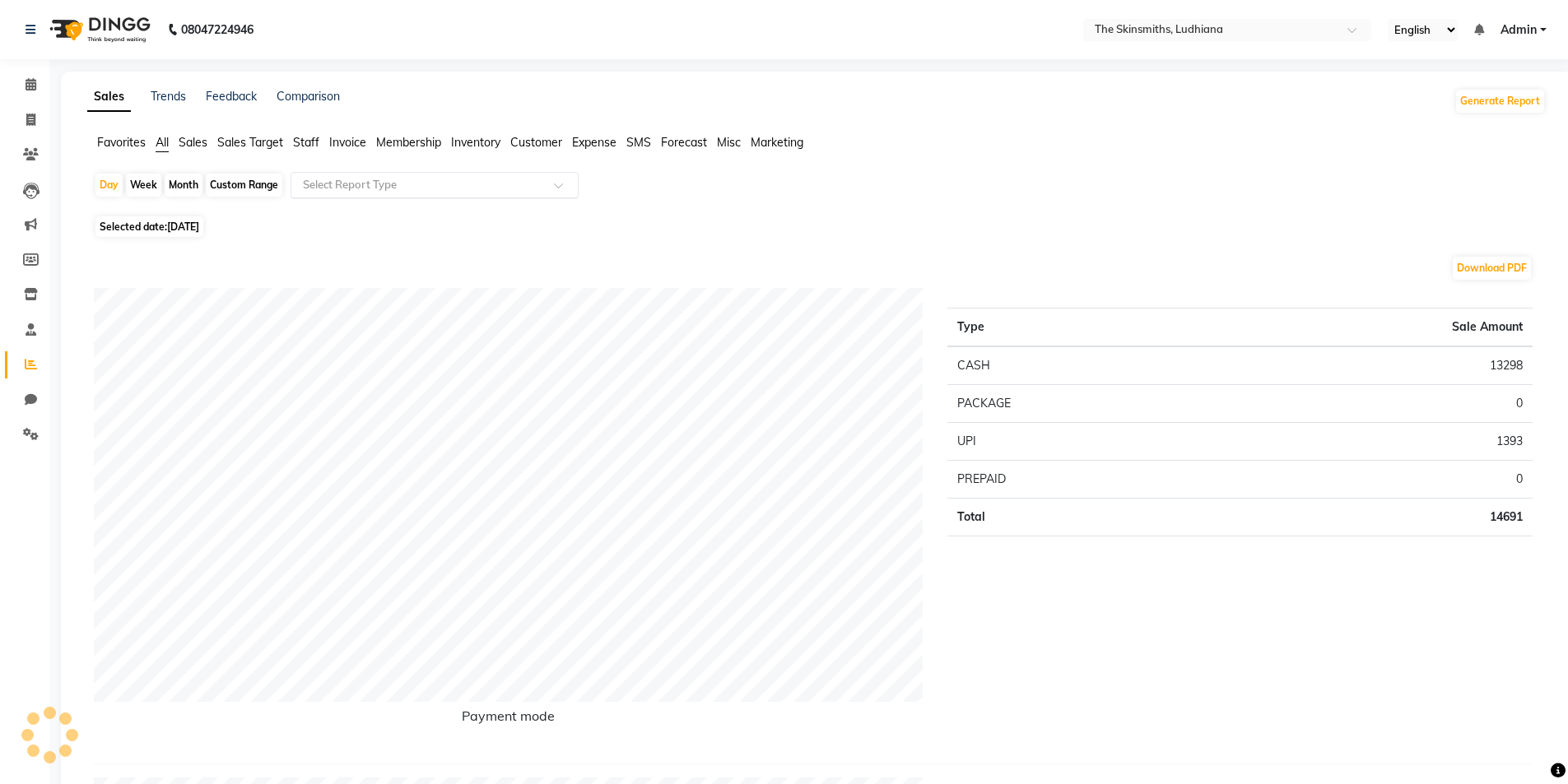
click at [425, 186] on input "text" at bounding box center [418, 184] width 237 height 16
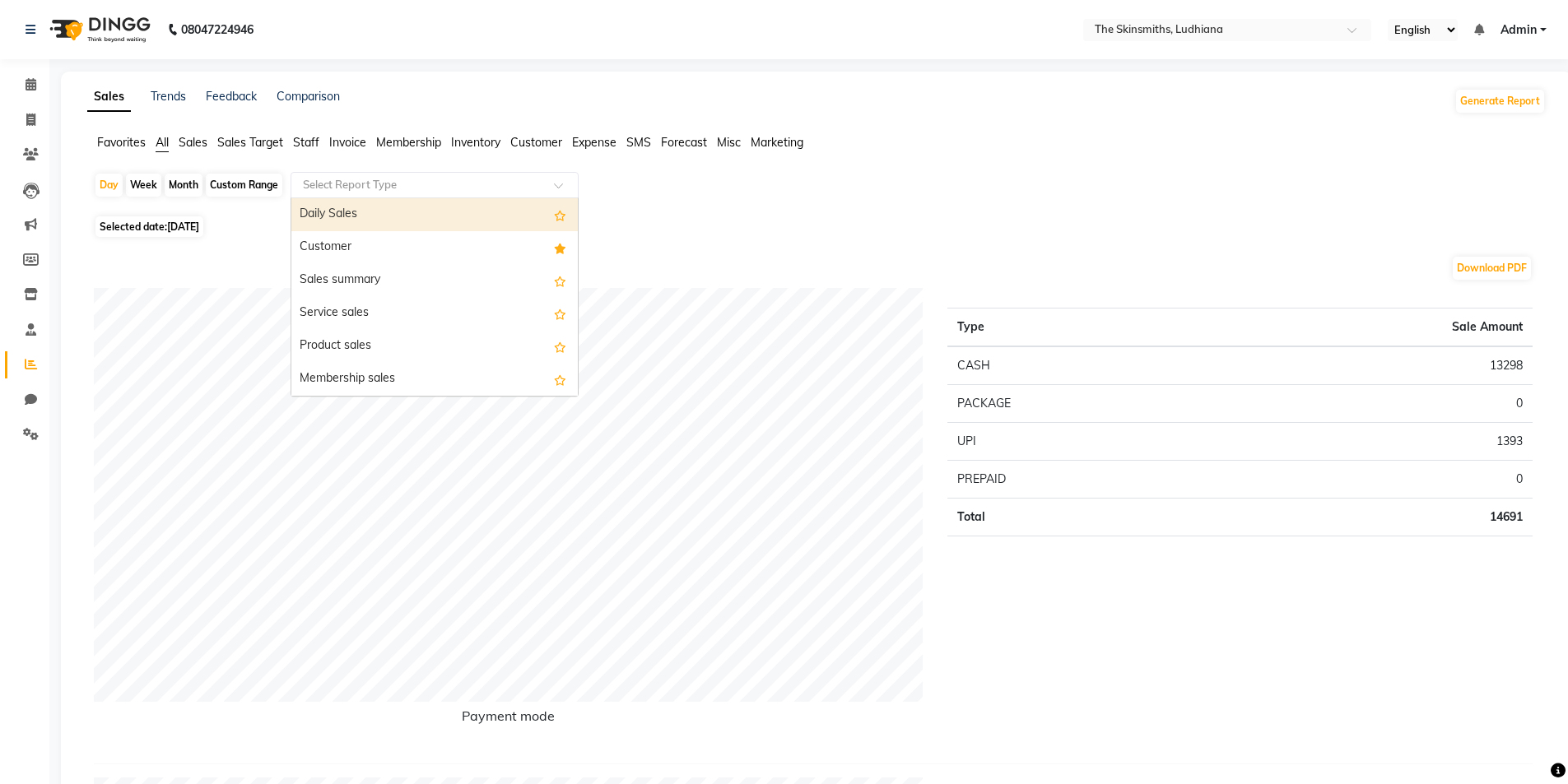
click at [376, 256] on div "Customer" at bounding box center [435, 248] width 287 height 33
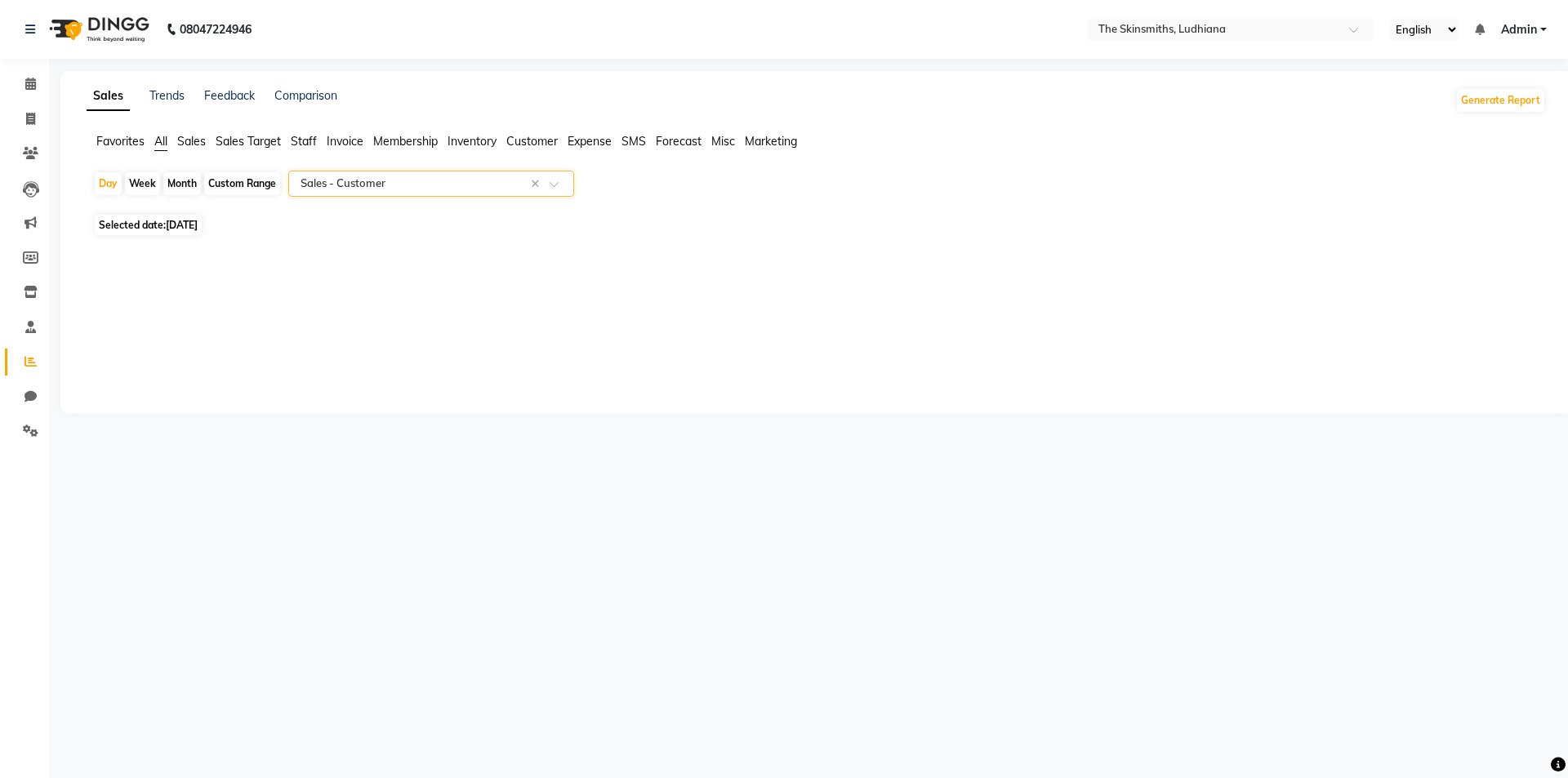
select select "full_report"
select select "csv"
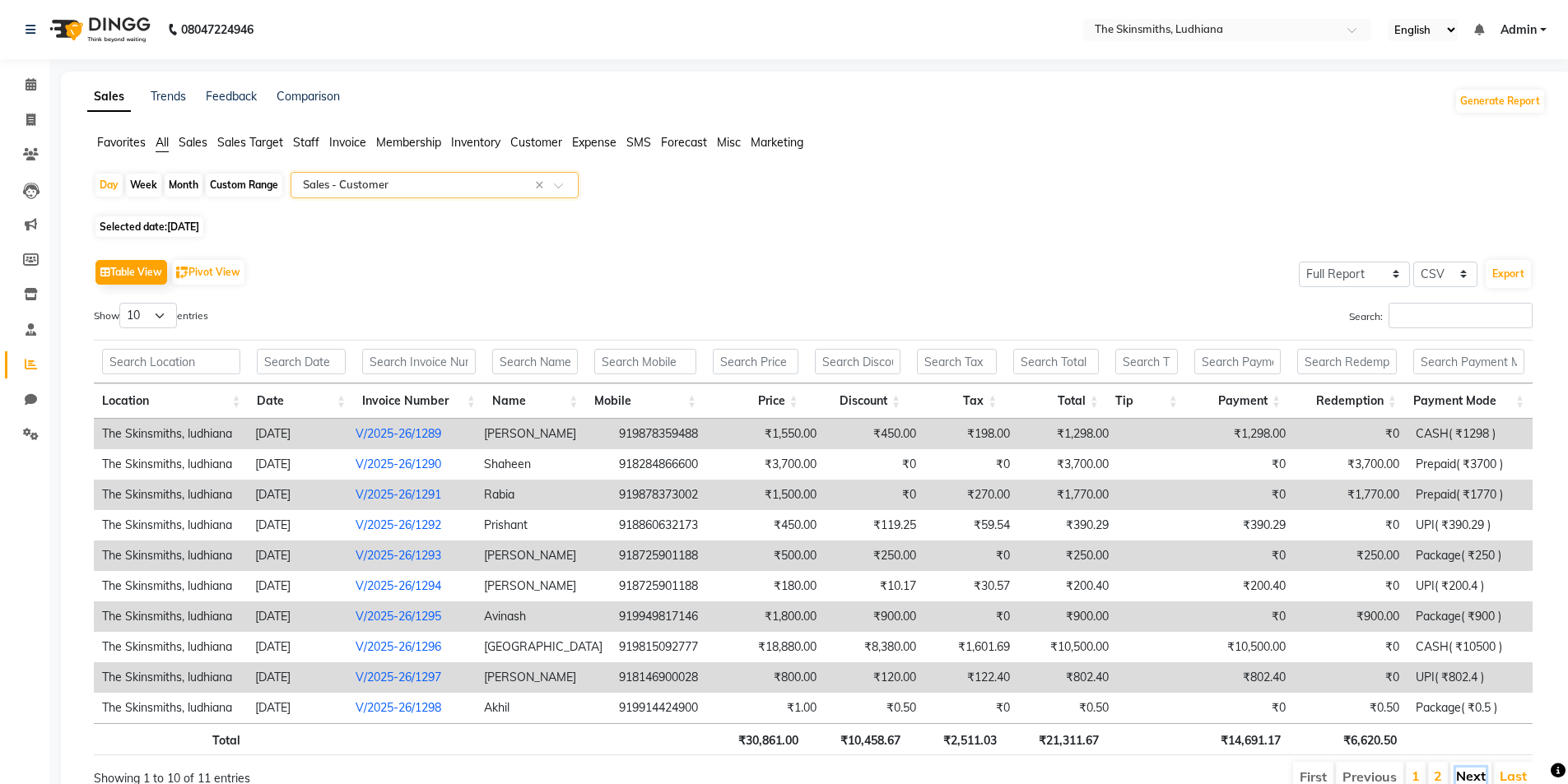
click at [1475, 776] on link "Next" at bounding box center [1470, 775] width 29 height 16
